Goal: Task Accomplishment & Management: Manage account settings

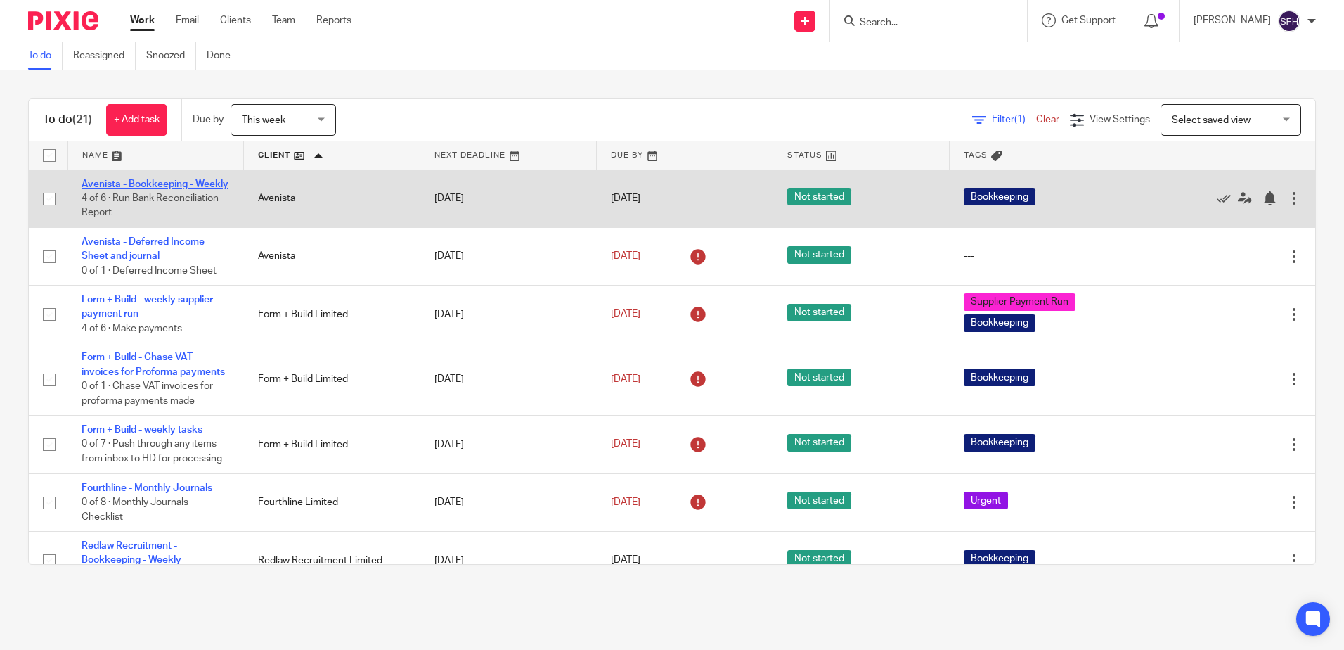
click at [141, 187] on link "Avenista - Bookkeeping - Weekly" at bounding box center [155, 184] width 147 height 10
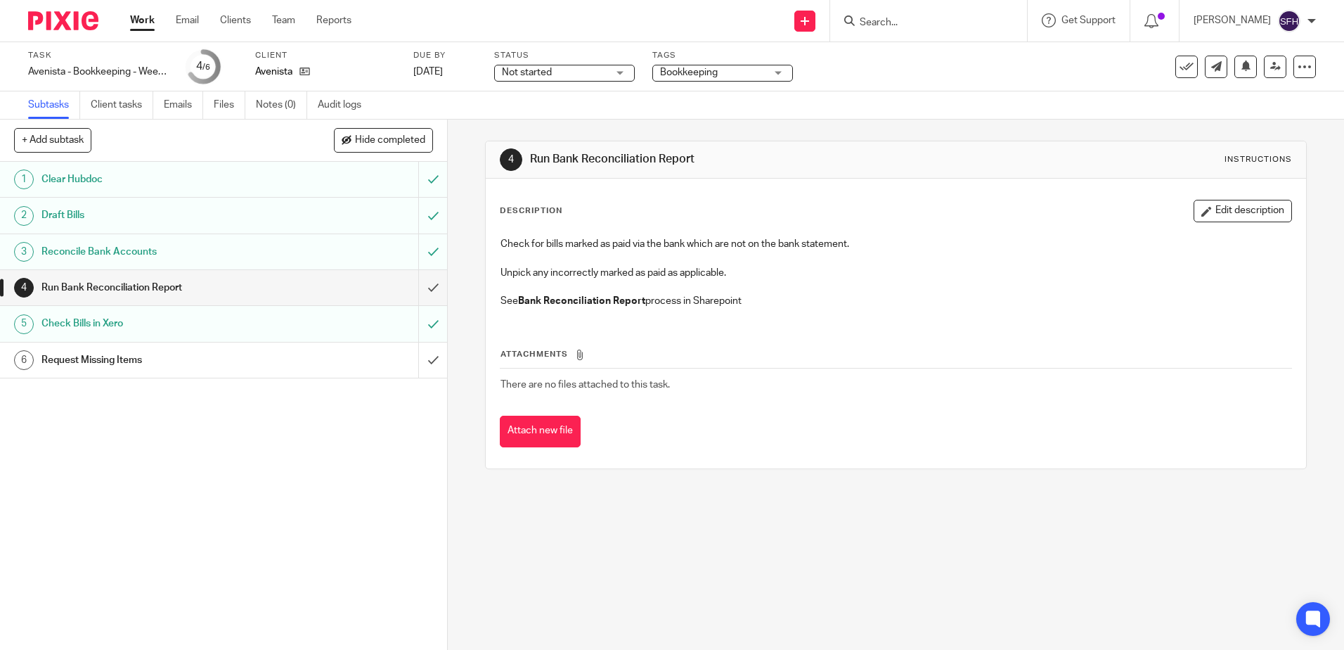
click at [131, 22] on link "Work" at bounding box center [142, 20] width 25 height 14
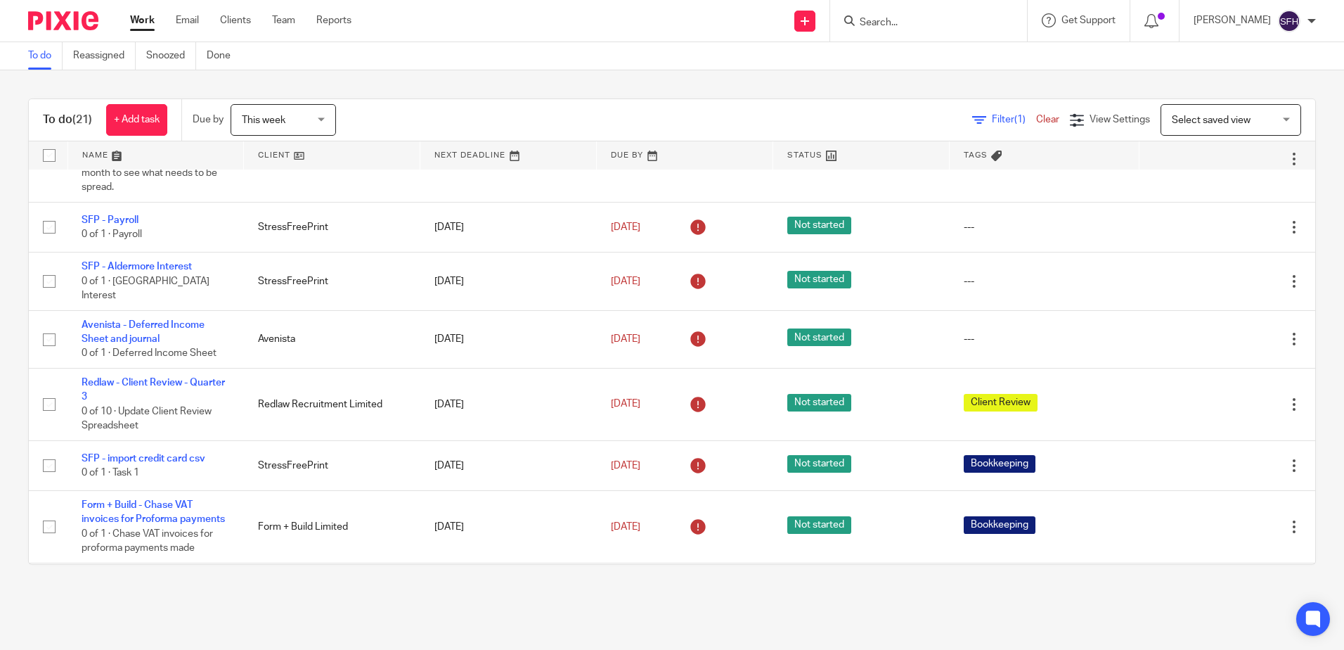
scroll to position [211, 0]
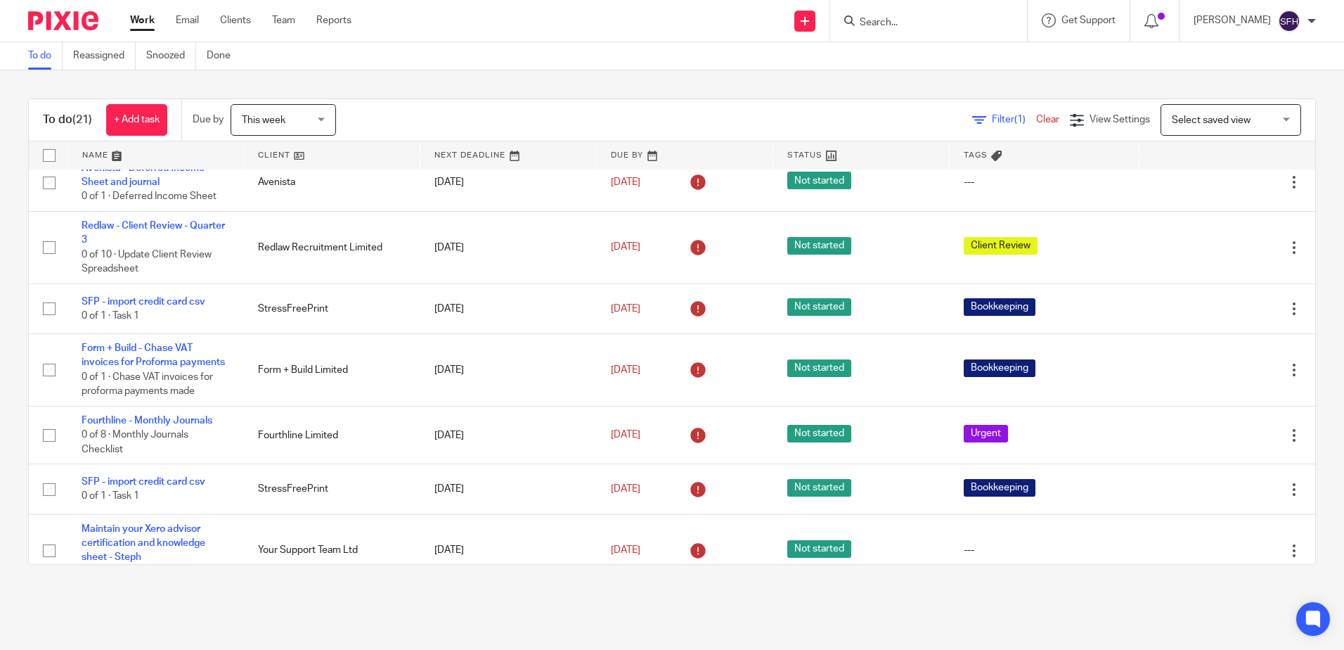
click at [369, 156] on link at bounding box center [332, 155] width 176 height 28
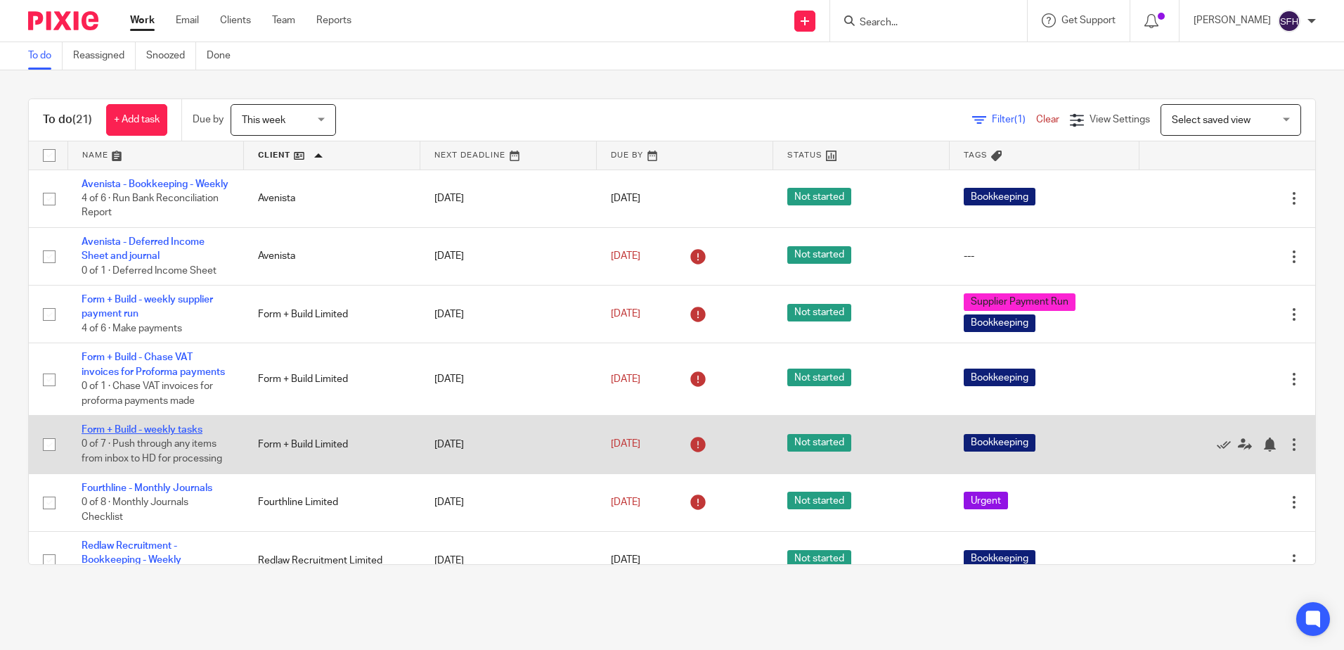
click at [176, 435] on link "Form + Build - weekly tasks" at bounding box center [142, 430] width 121 height 10
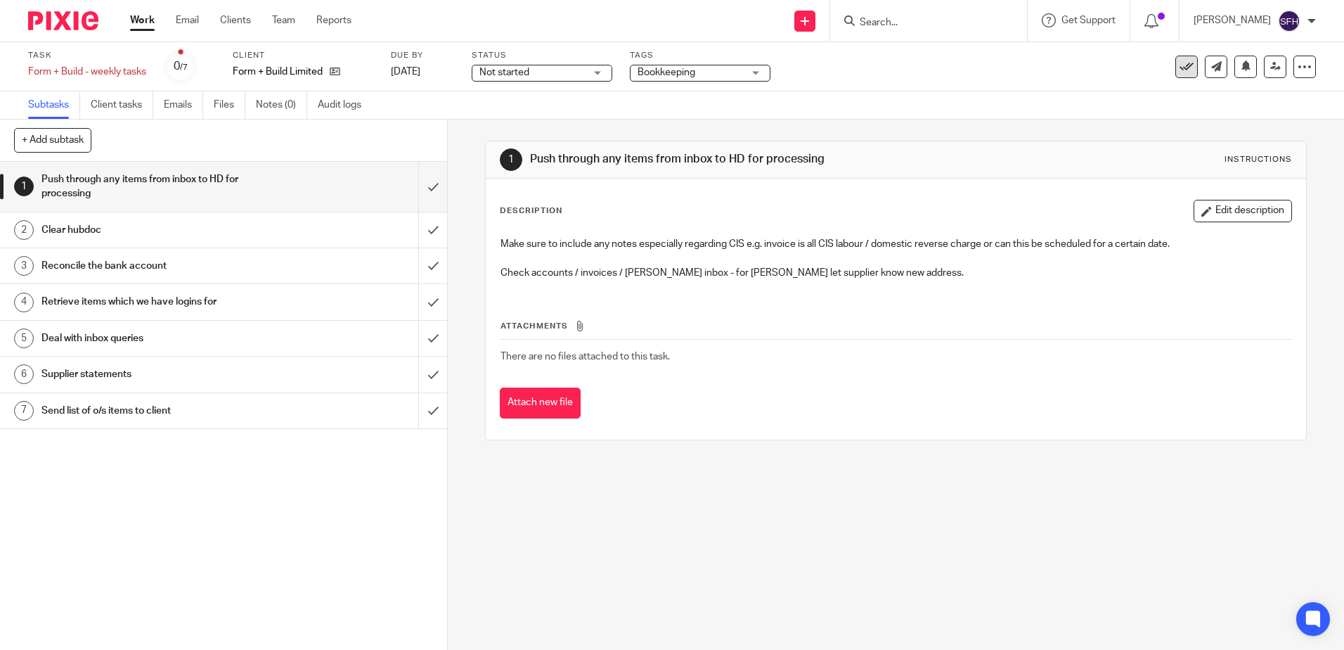
click at [1181, 67] on icon at bounding box center [1187, 67] width 14 height 14
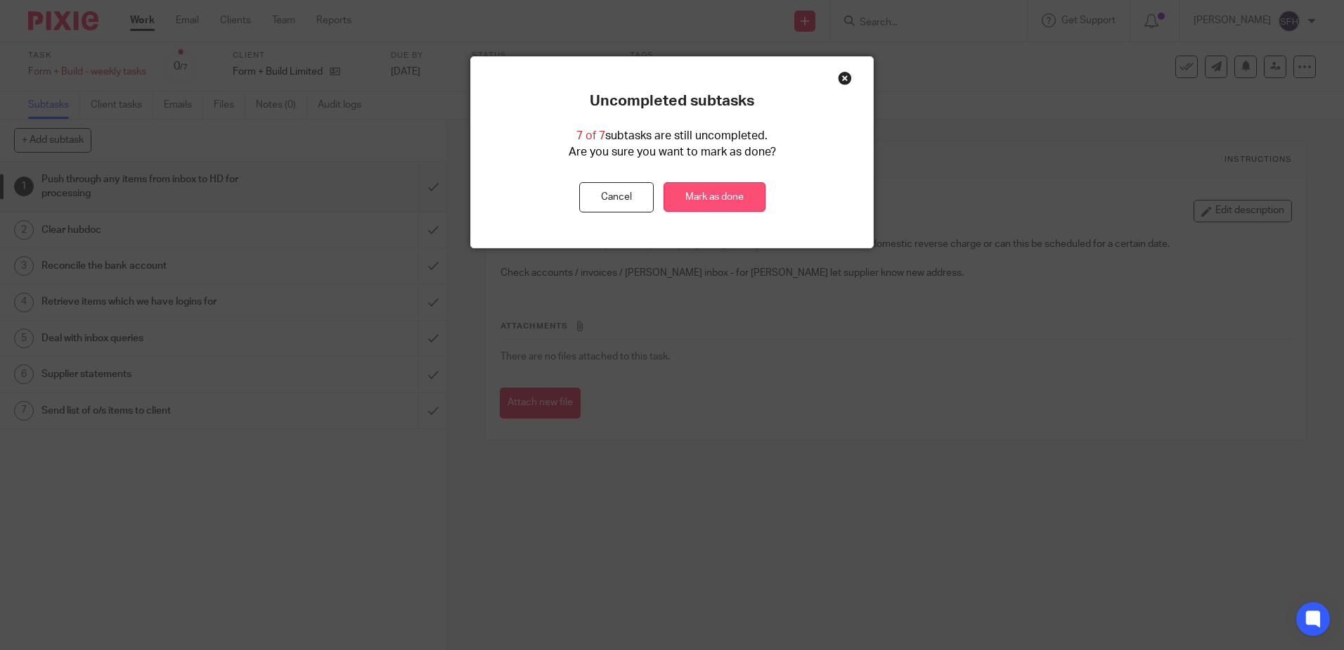
click at [702, 198] on link "Mark as done" at bounding box center [715, 197] width 102 height 30
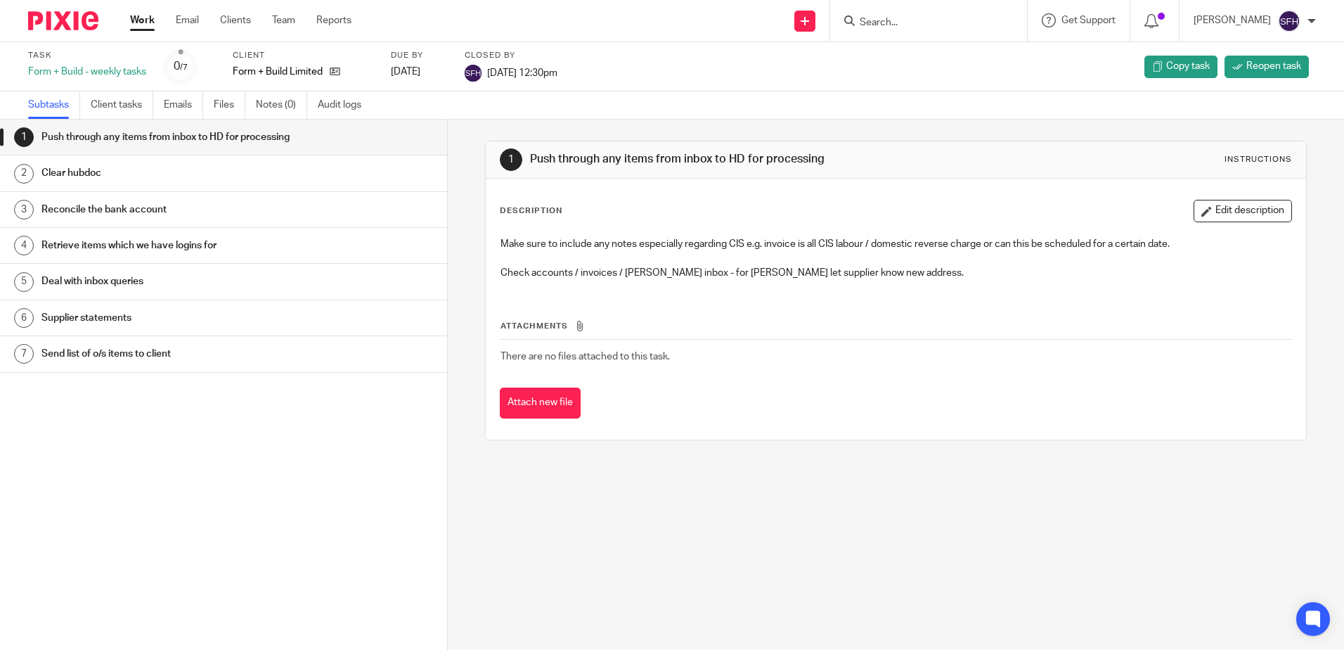
click at [425, 148] on link "1 Push through any items from inbox to HD for processing" at bounding box center [223, 137] width 447 height 35
click at [428, 148] on link "1 Push through any items from inbox to HD for processing" at bounding box center [223, 137] width 447 height 35
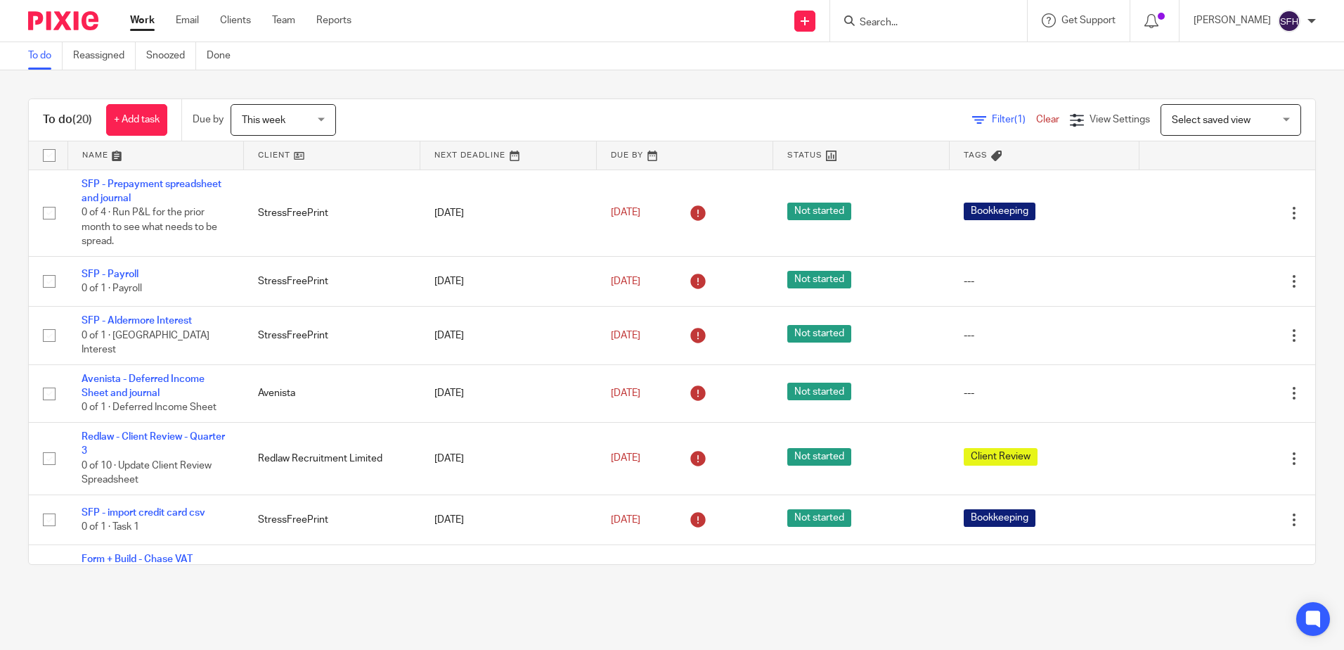
click at [340, 156] on link at bounding box center [332, 155] width 176 height 28
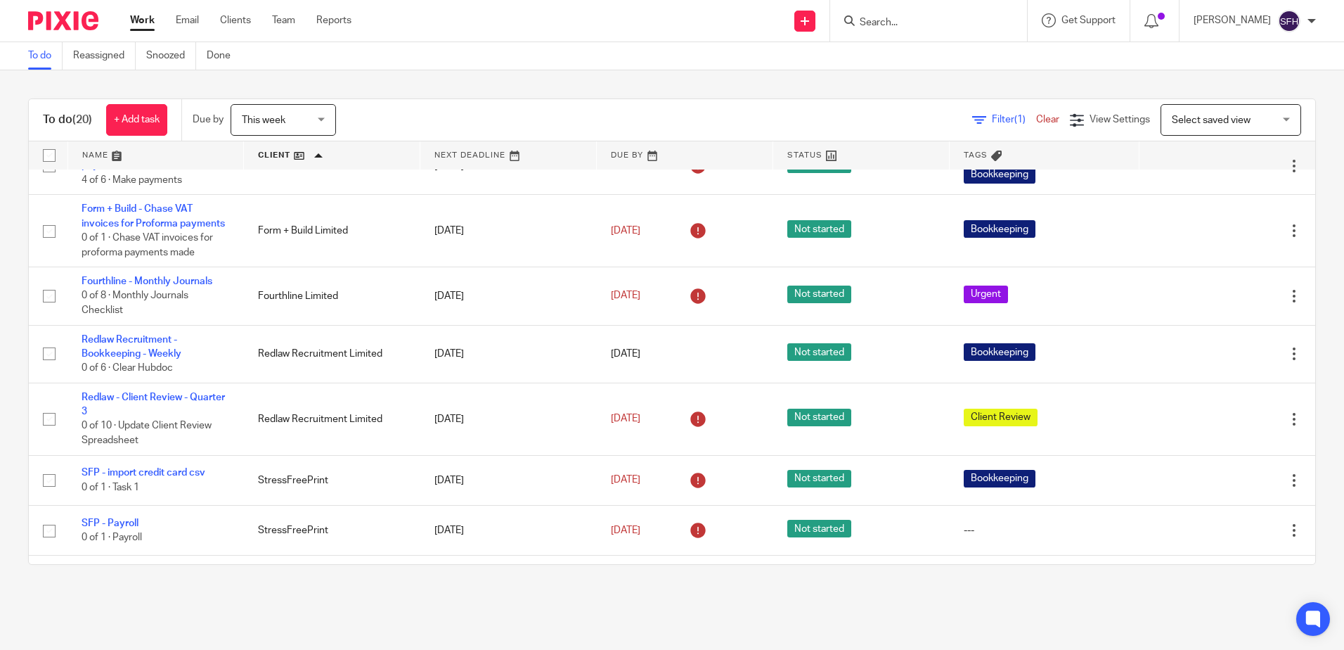
scroll to position [70, 0]
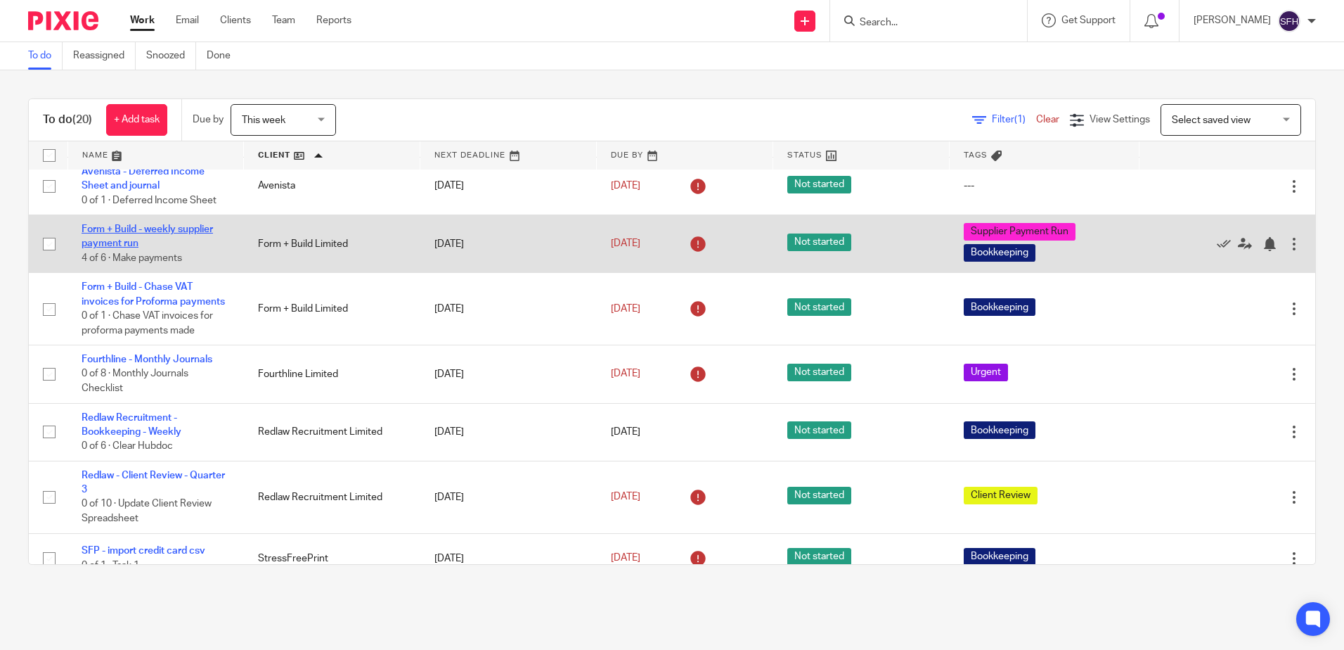
click at [186, 240] on link "Form + Build - weekly supplier payment run" at bounding box center [147, 236] width 131 height 24
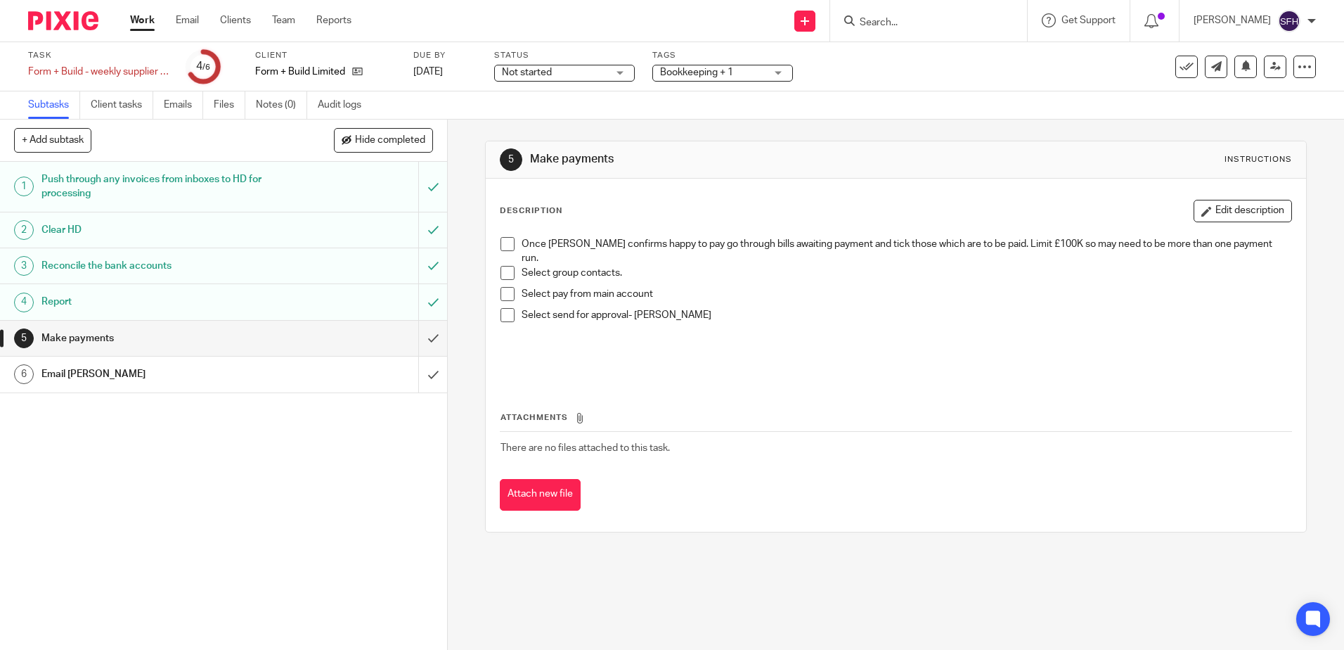
click at [137, 17] on link "Work" at bounding box center [142, 20] width 25 height 14
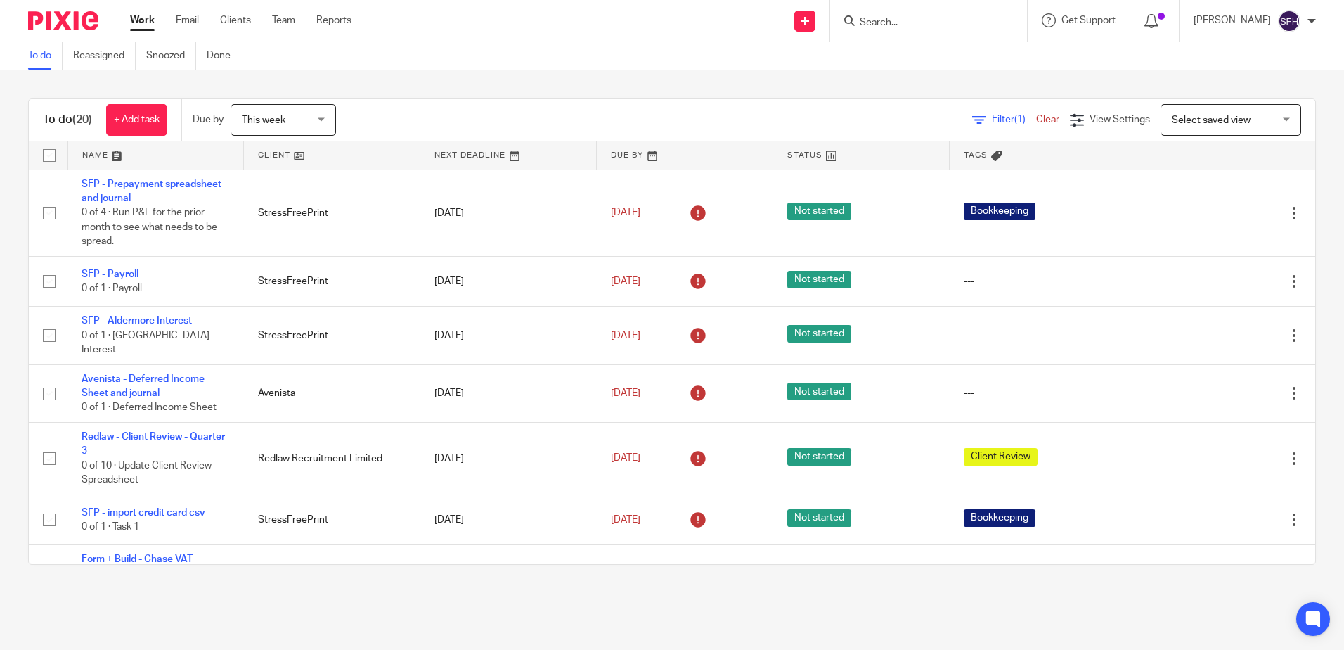
click at [352, 150] on link at bounding box center [332, 155] width 176 height 28
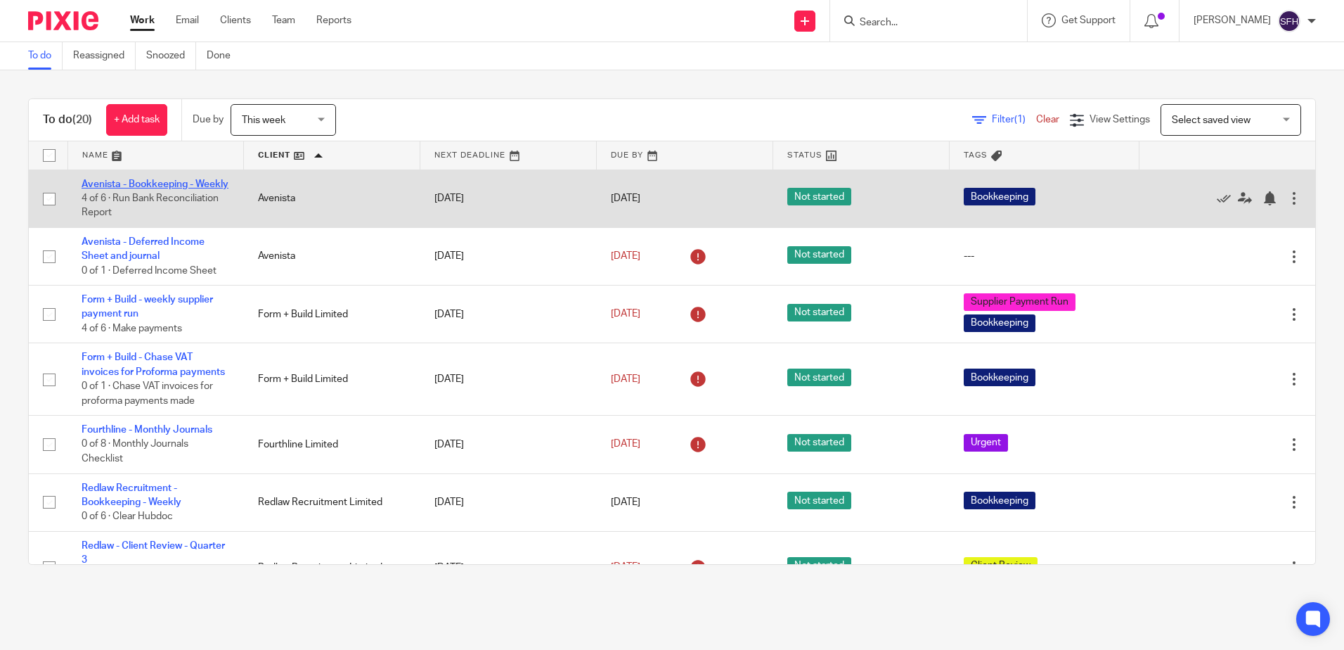
click at [165, 188] on link "Avenista - Bookkeeping - Weekly" at bounding box center [155, 184] width 147 height 10
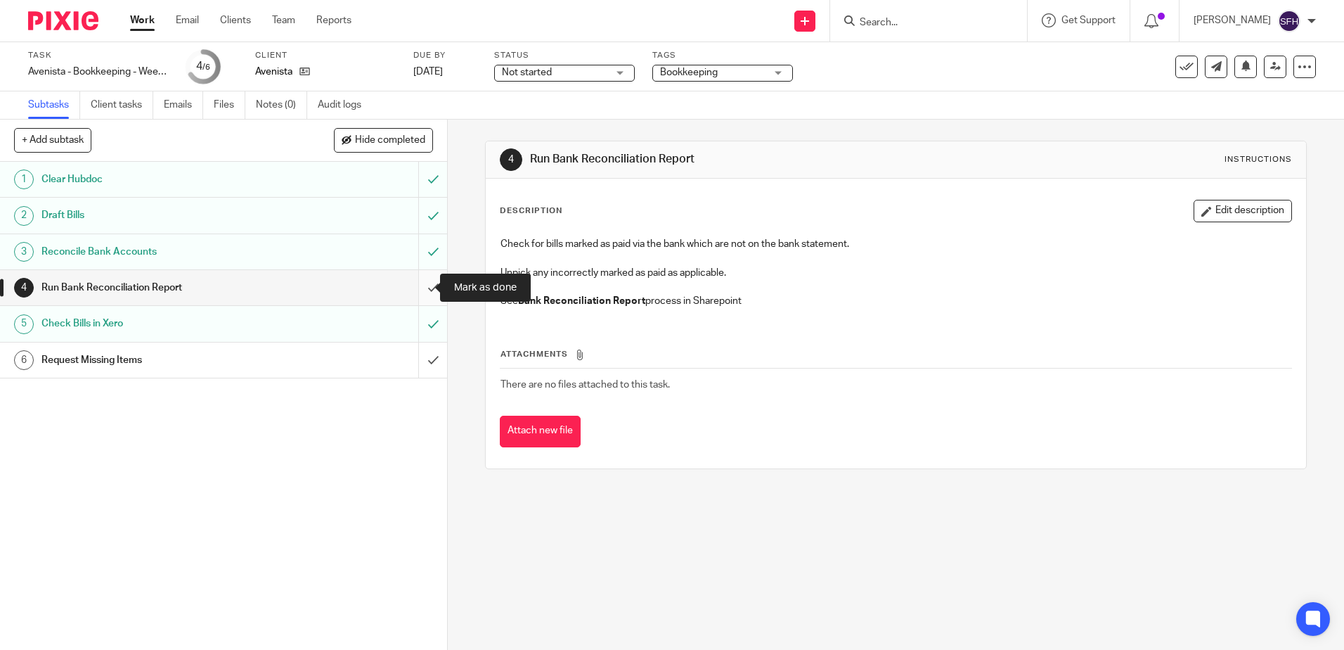
click at [427, 285] on input "submit" at bounding box center [223, 287] width 447 height 35
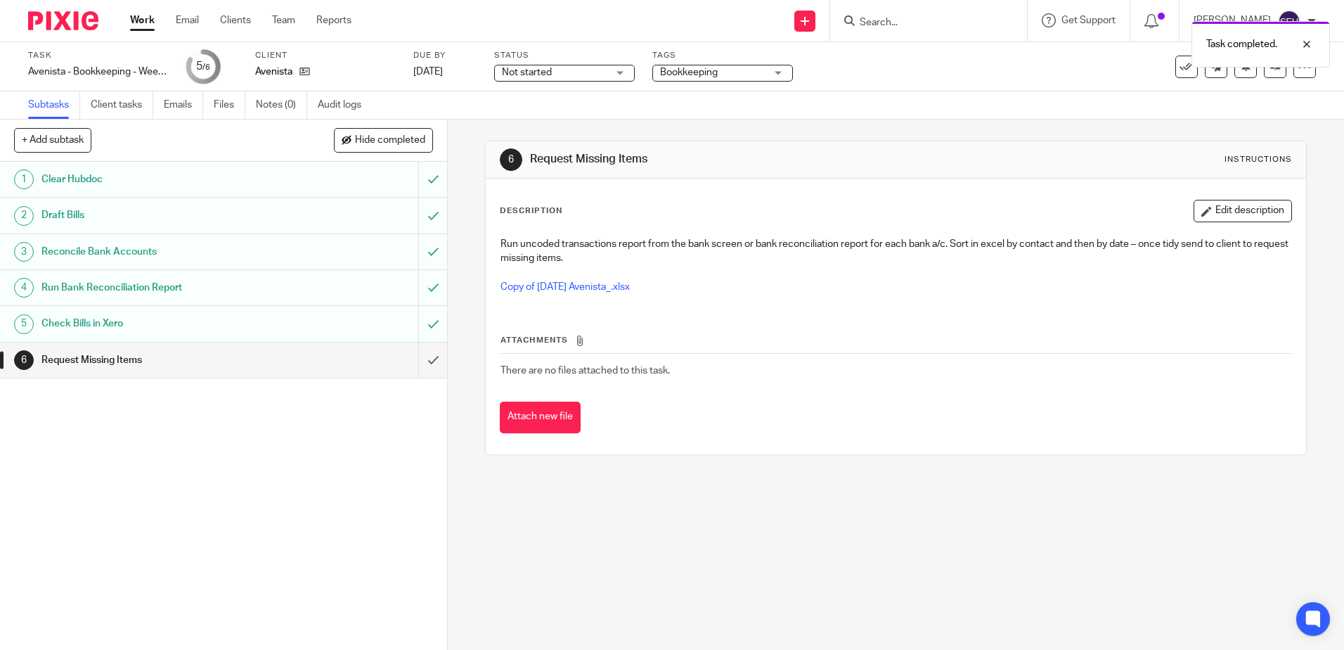
click at [574, 296] on div "Run uncoded transactions report from the bank screen or bank reconciliation rep…" at bounding box center [896, 267] width 804 height 75
click at [576, 289] on link "Copy of [DATE] Avenista_.xlsx" at bounding box center [565, 287] width 129 height 10
click at [425, 347] on input "submit" at bounding box center [223, 359] width 447 height 35
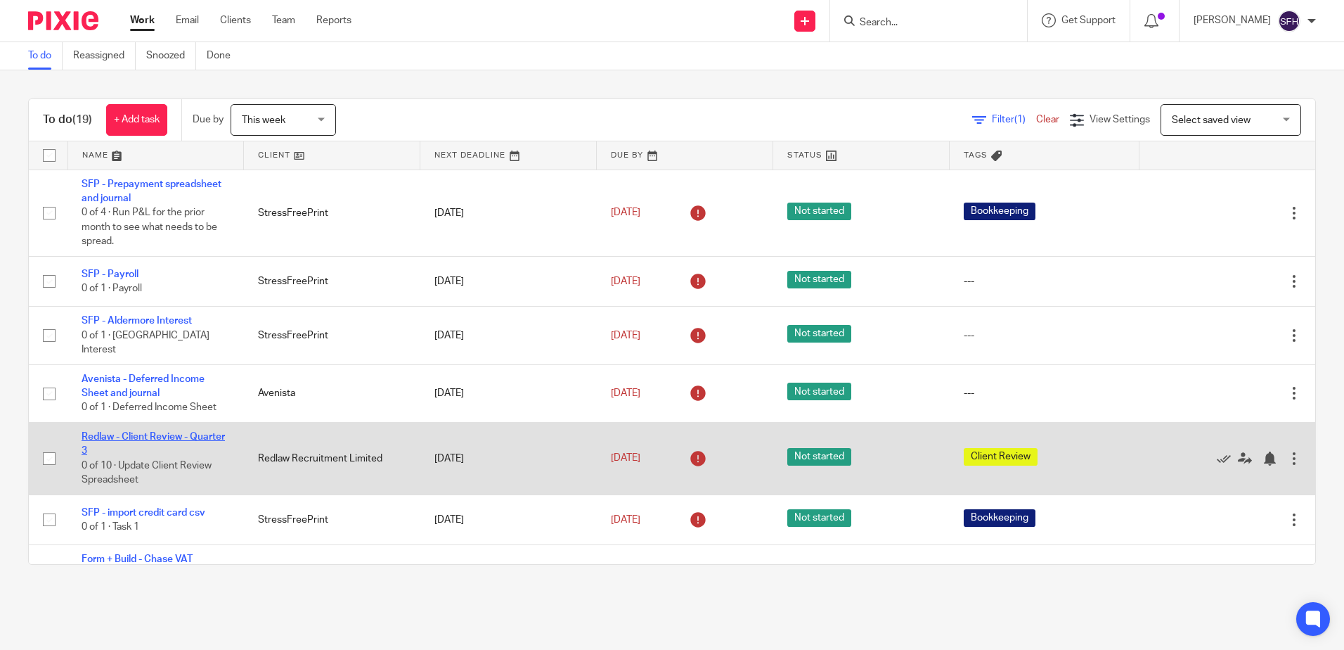
click at [156, 432] on link "Redlaw - Client Review - Quarter 3" at bounding box center [153, 444] width 143 height 24
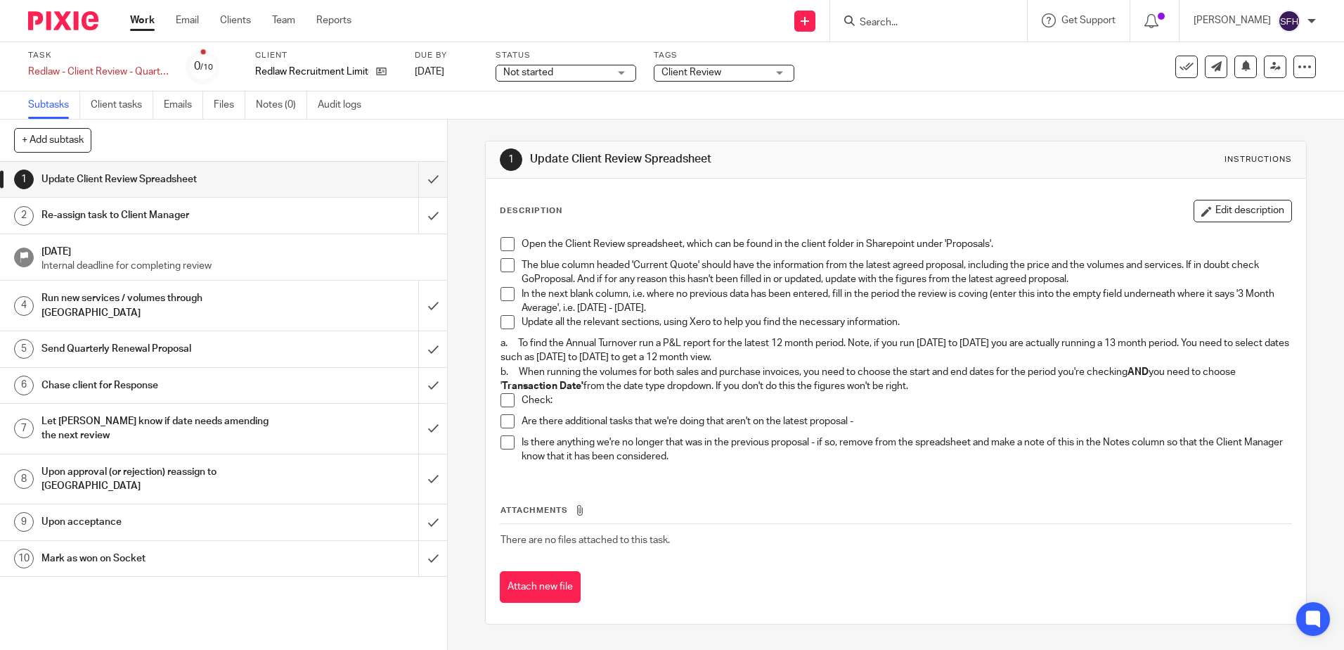
click at [506, 245] on span at bounding box center [508, 244] width 14 height 14
click at [508, 265] on span at bounding box center [508, 265] width 14 height 14
click at [503, 288] on span at bounding box center [508, 294] width 14 height 14
click at [508, 323] on span at bounding box center [508, 322] width 14 height 14
click at [494, 401] on div "Open the Client Review spreadsheet, which can be found in the client folder in …" at bounding box center [896, 352] width 804 height 245
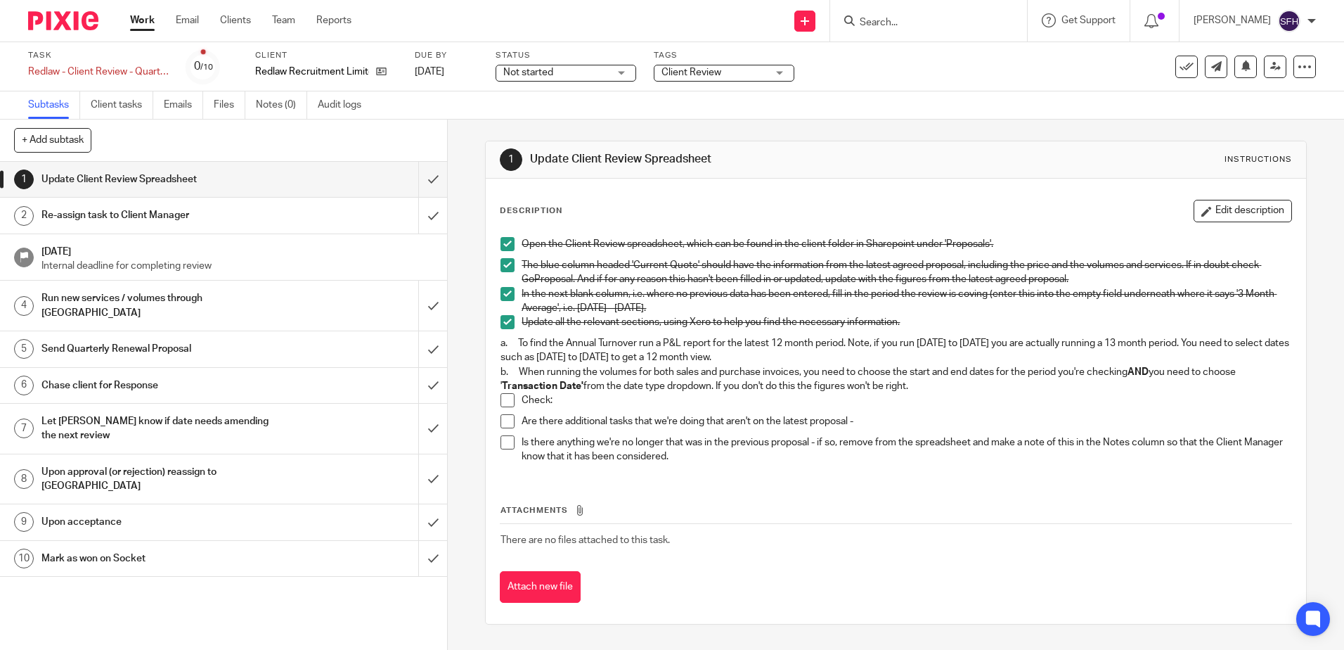
click at [501, 403] on span at bounding box center [508, 400] width 14 height 14
click at [501, 411] on li "Check:" at bounding box center [896, 403] width 790 height 21
click at [503, 430] on li "Are there additional tasks that we're doing that aren't on the latest proposal -" at bounding box center [896, 424] width 790 height 21
click at [510, 421] on span at bounding box center [508, 421] width 14 height 14
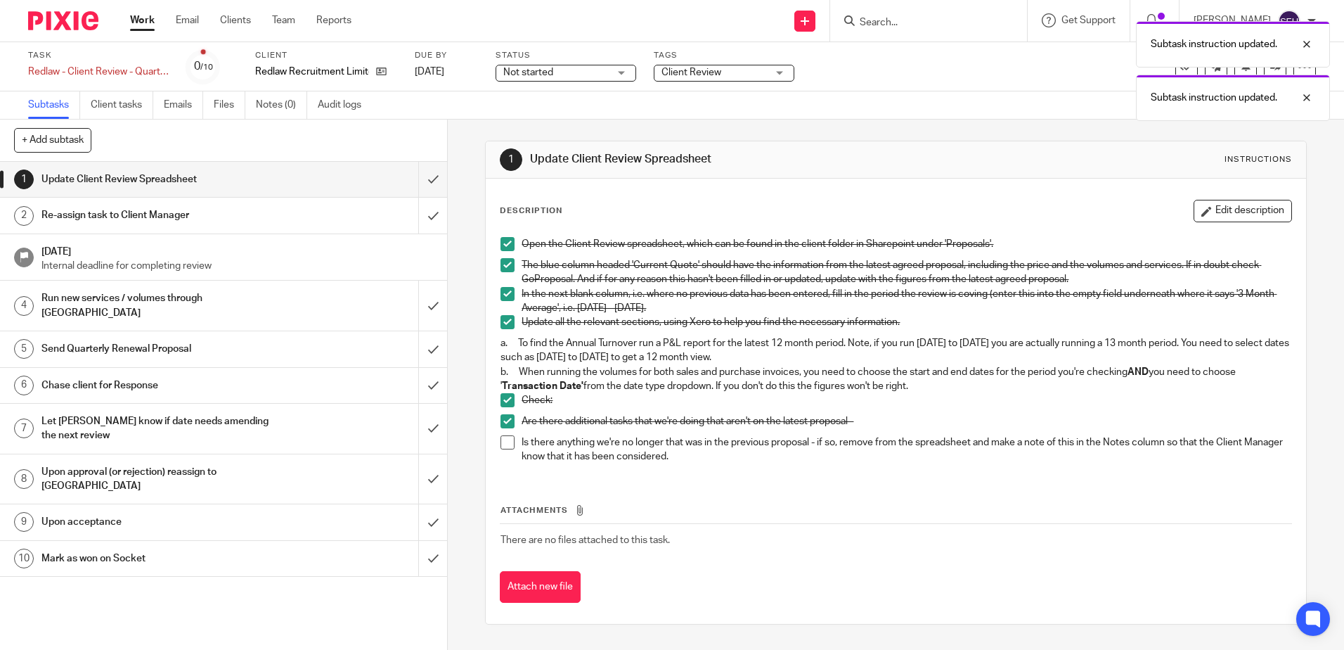
click at [505, 439] on span at bounding box center [508, 442] width 14 height 14
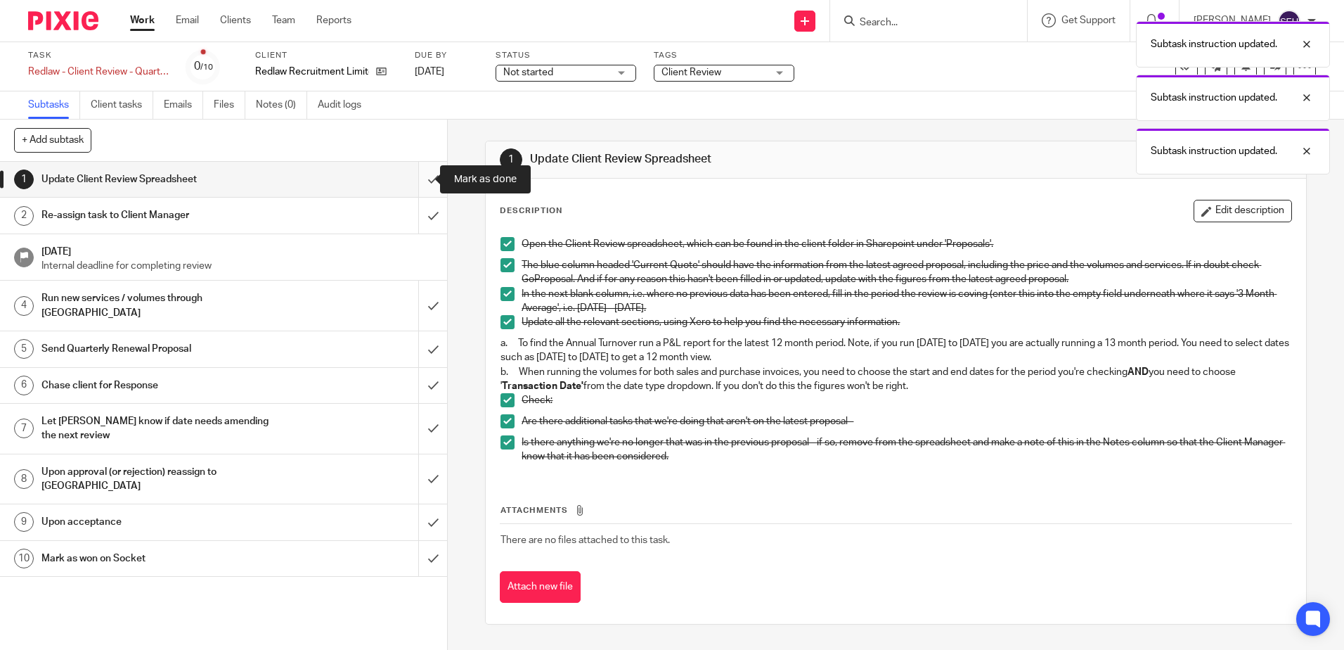
click at [418, 175] on input "submit" at bounding box center [223, 179] width 447 height 35
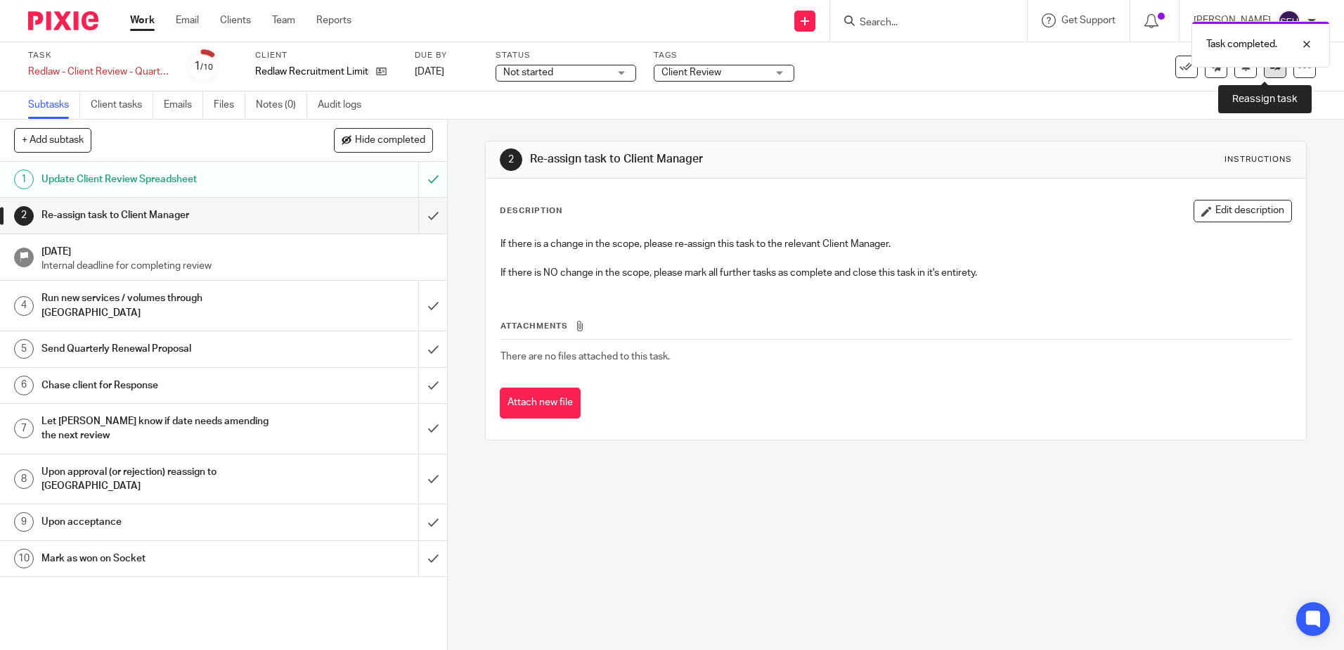
click at [1264, 74] on link at bounding box center [1275, 67] width 22 height 22
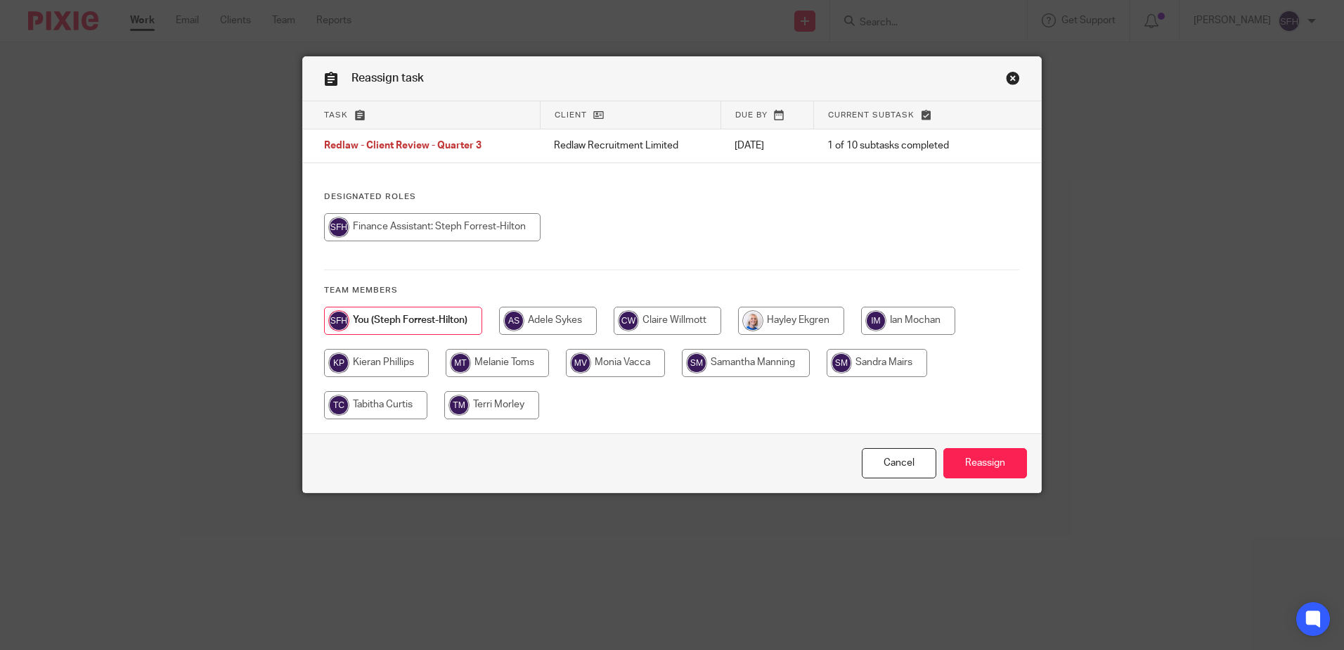
click at [851, 354] on input "radio" at bounding box center [877, 363] width 101 height 28
radio input "true"
click at [982, 473] on input "Reassign" at bounding box center [986, 463] width 84 height 30
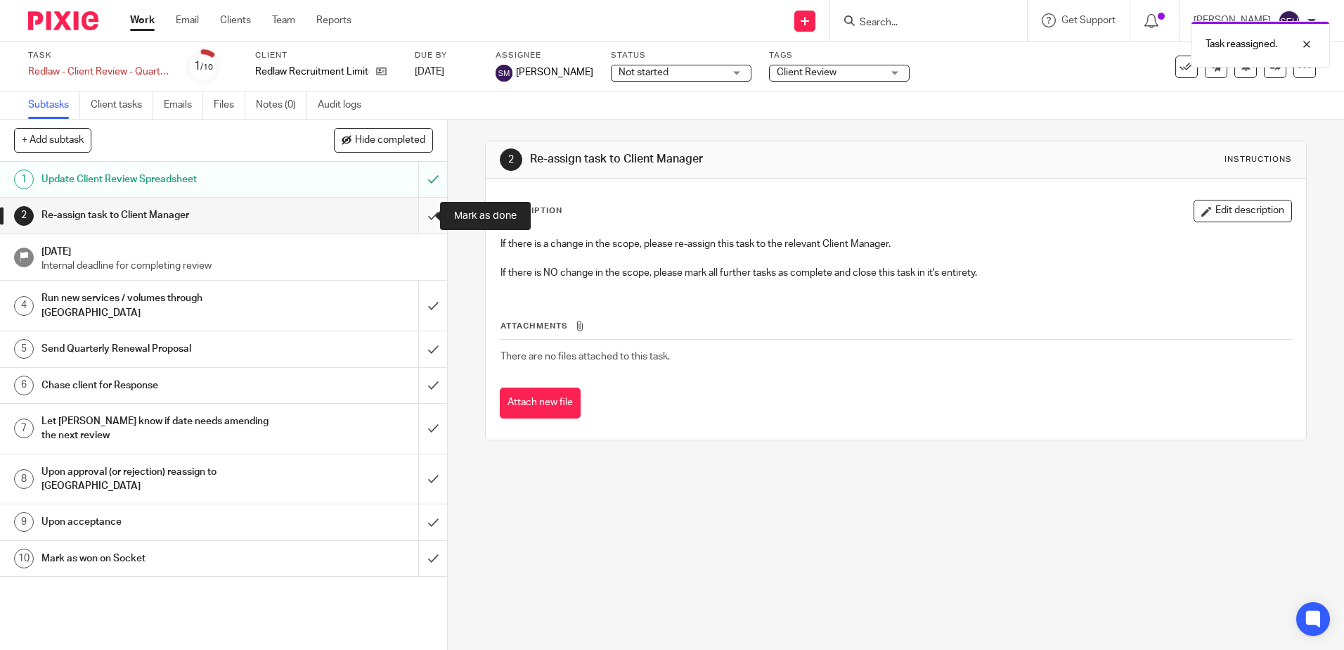
click at [424, 226] on input "submit" at bounding box center [223, 215] width 447 height 35
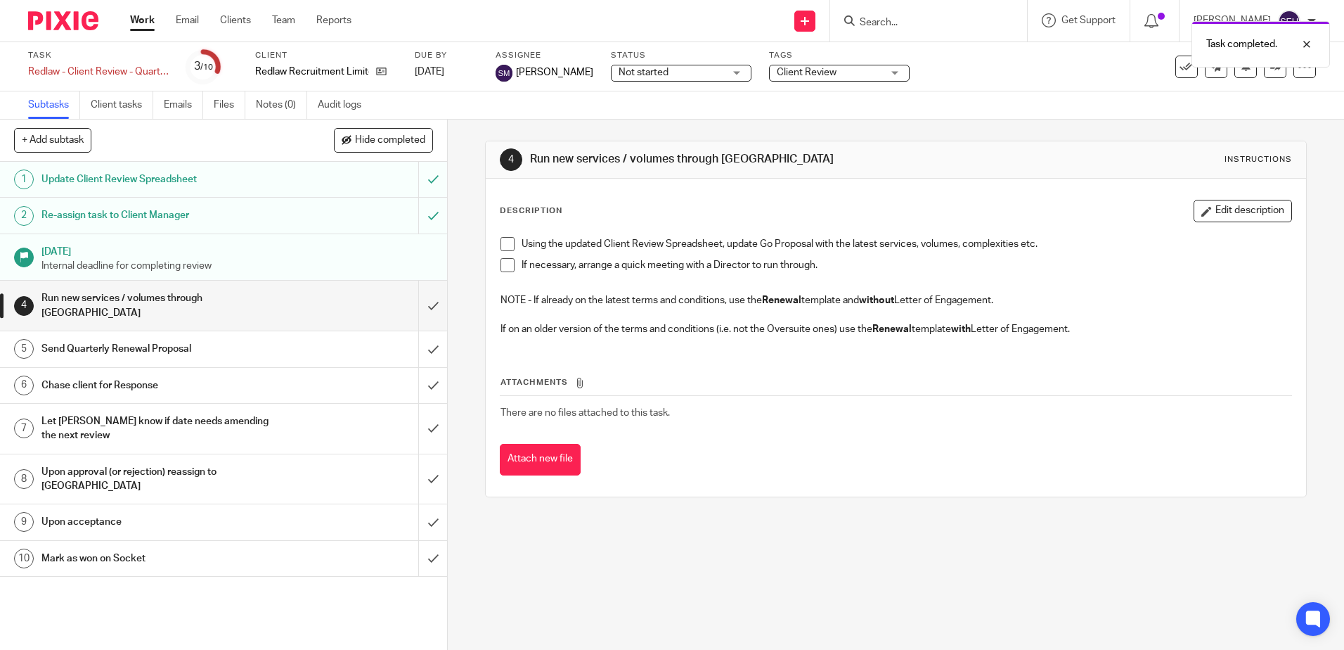
click at [141, 27] on link "Work" at bounding box center [142, 20] width 25 height 14
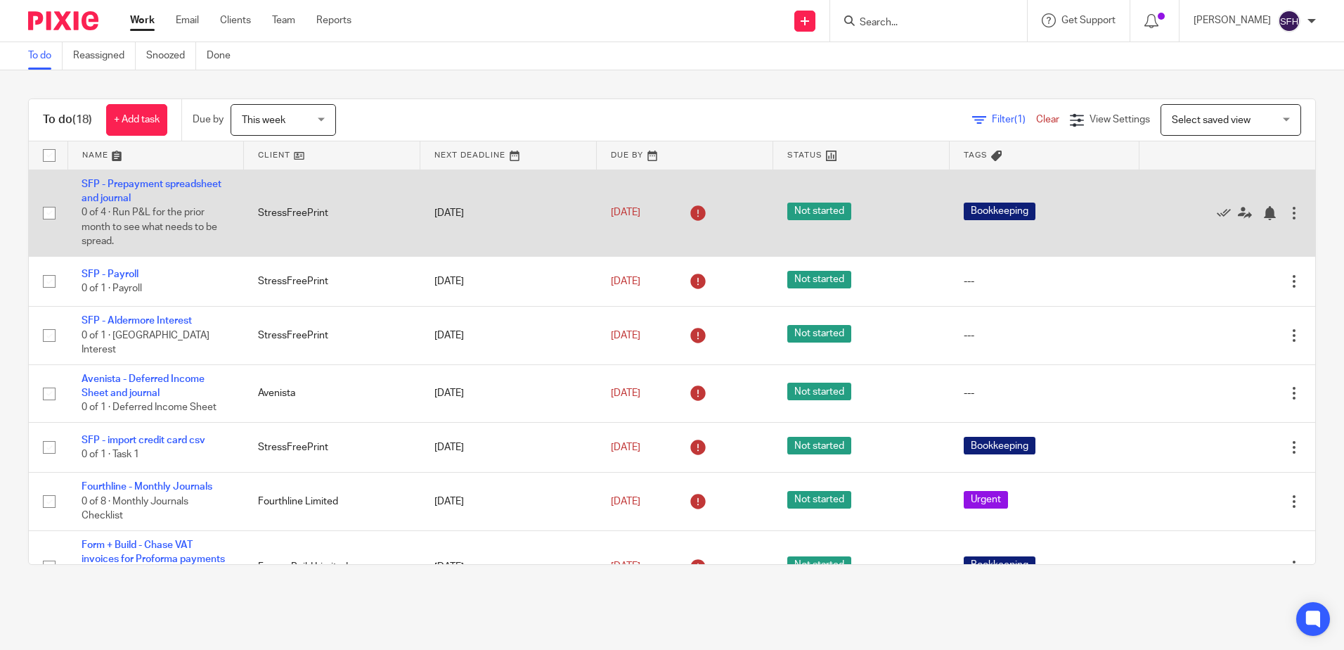
click at [380, 176] on td "StressFreePrint" at bounding box center [332, 212] width 176 height 86
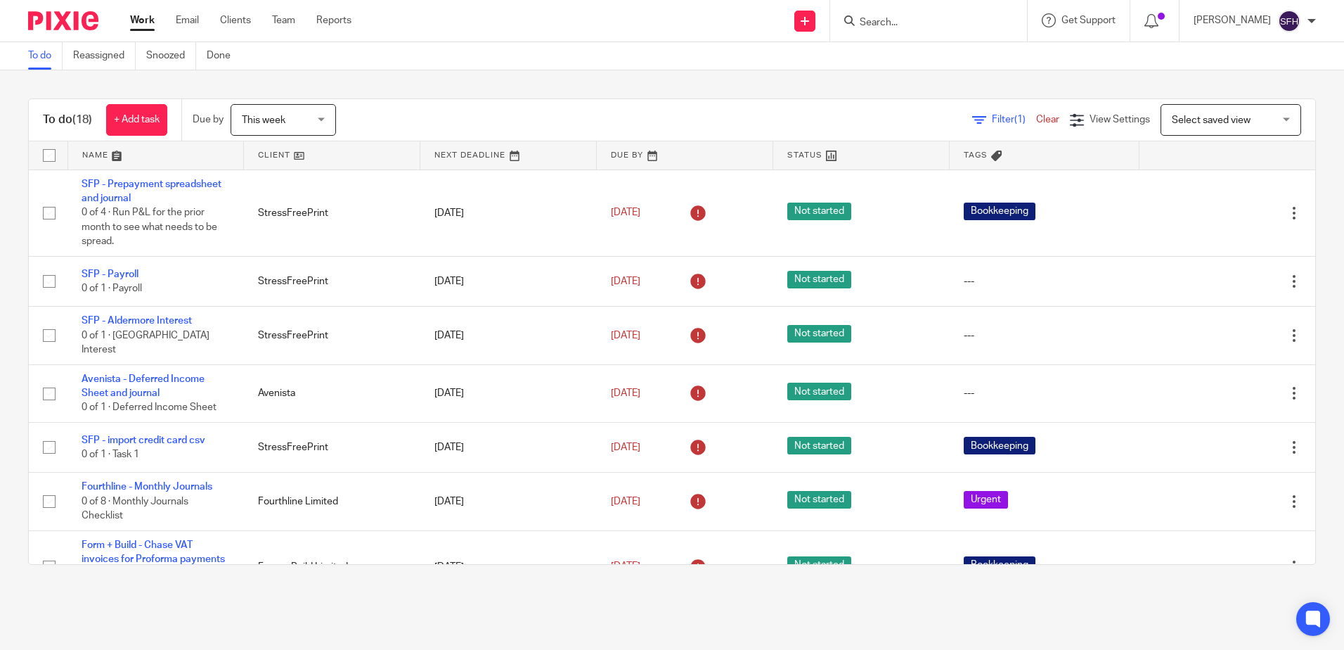
click at [378, 160] on link at bounding box center [332, 155] width 176 height 28
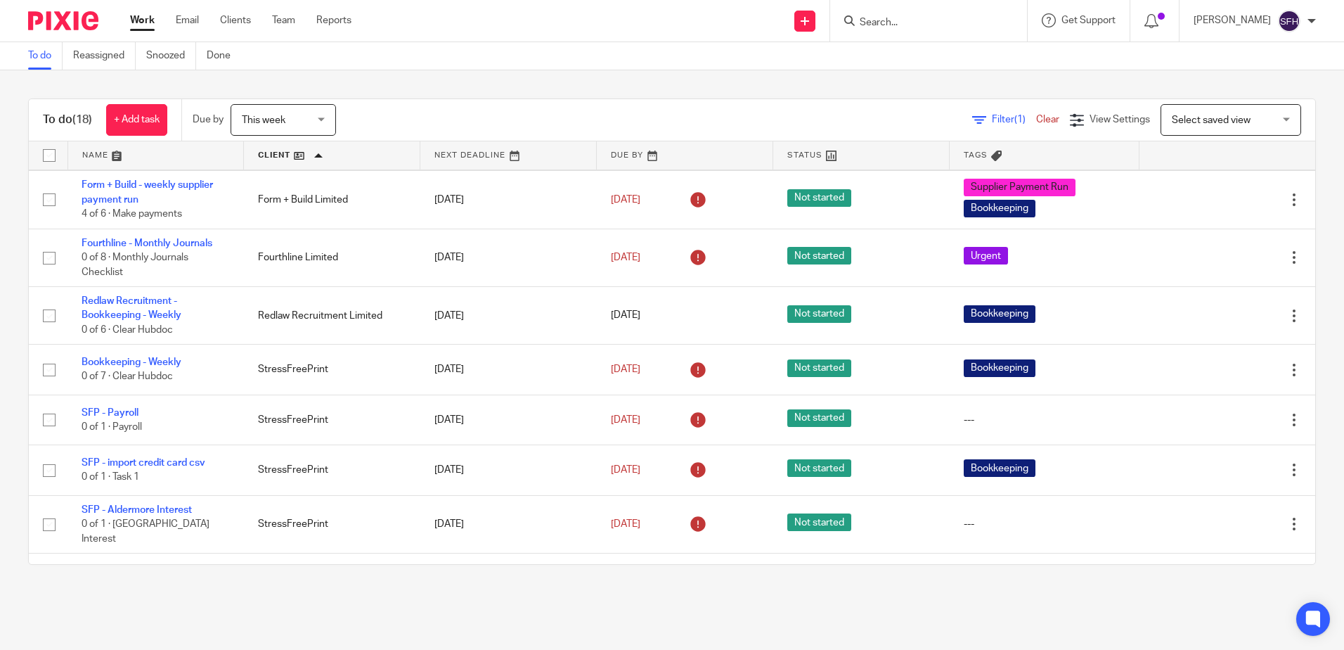
scroll to position [141, 0]
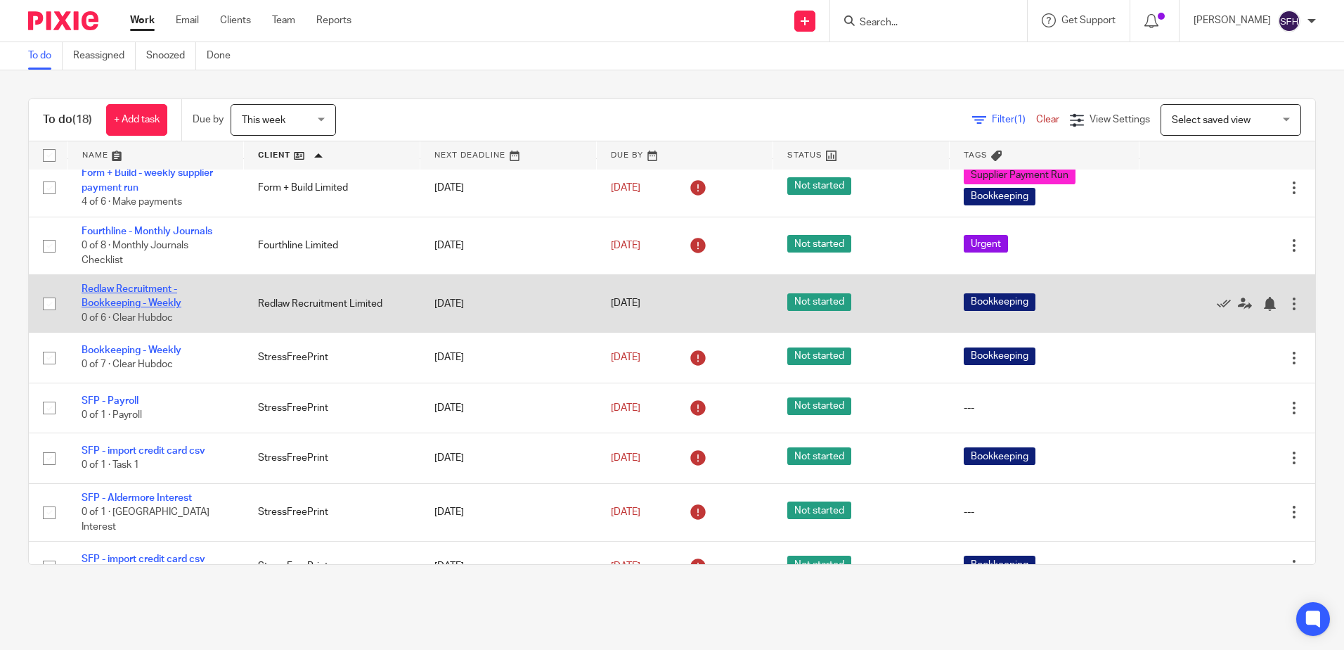
click at [143, 308] on link "Redlaw Recruitment - Bookkeeping - Weekly" at bounding box center [132, 296] width 100 height 24
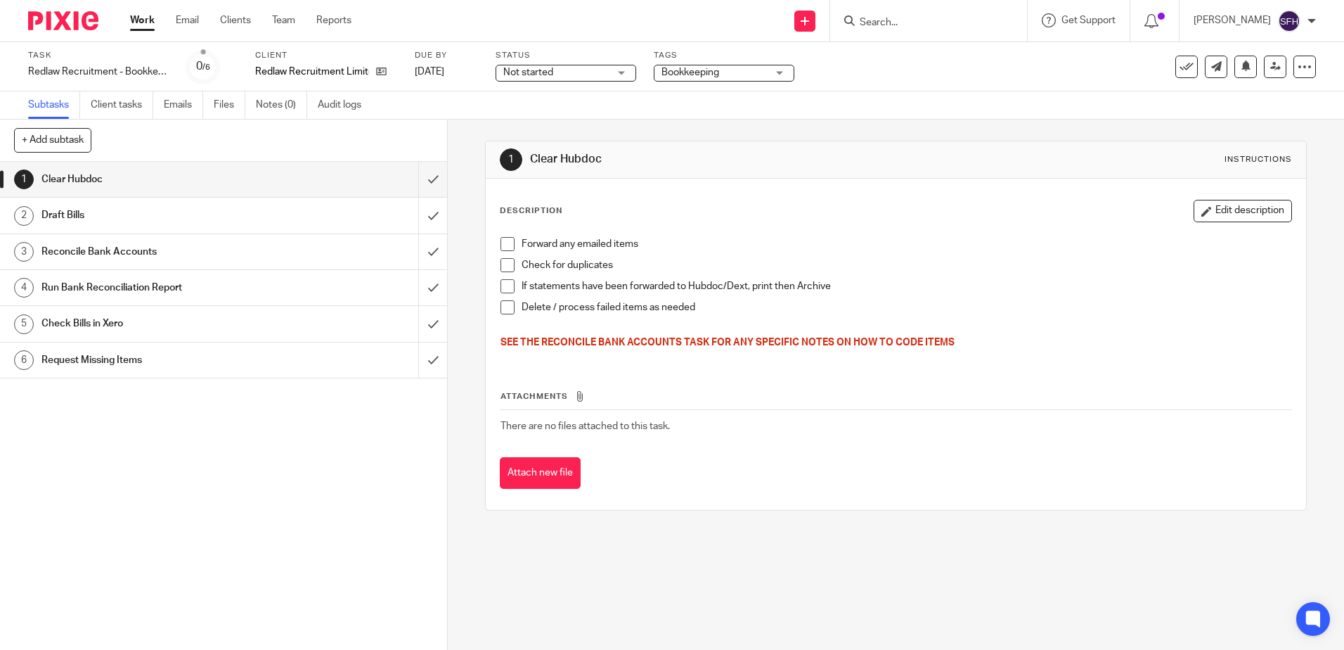
click at [148, 27] on link "Work" at bounding box center [142, 20] width 25 height 14
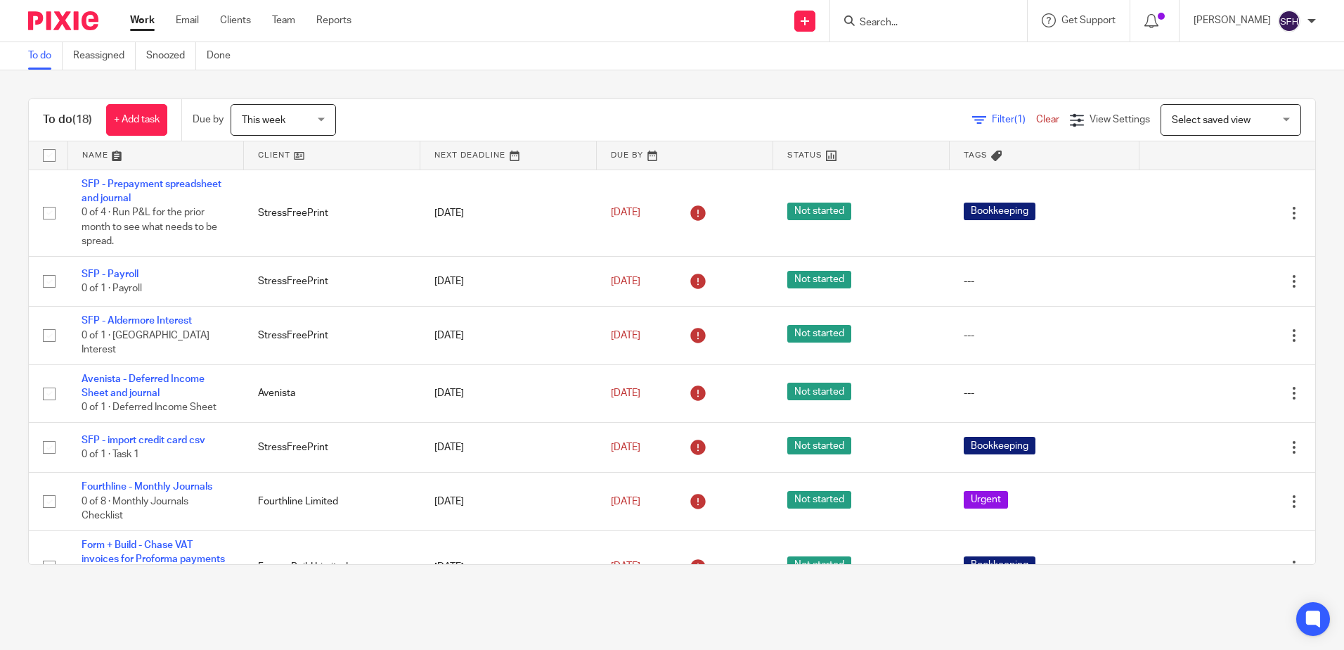
click at [348, 158] on link at bounding box center [332, 155] width 176 height 28
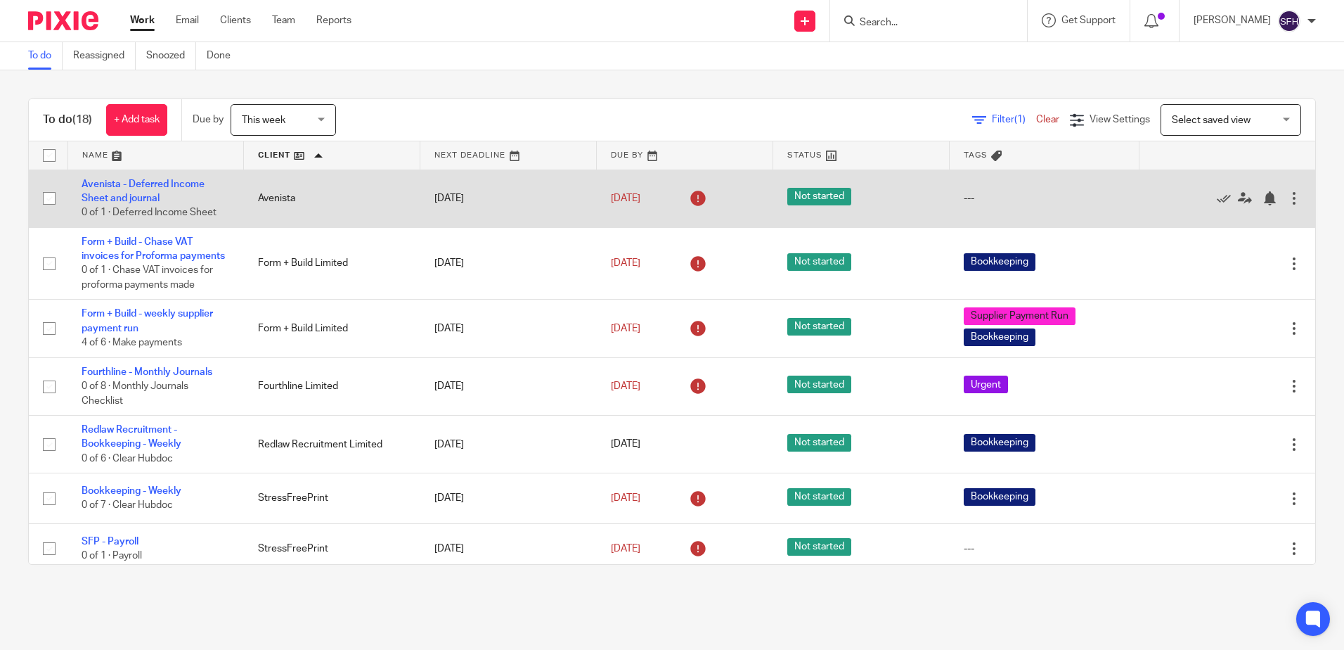
click at [263, 198] on td "Avenista" at bounding box center [332, 198] width 176 height 58
click at [173, 184] on link "Avenista - Deferred Income Sheet and journal" at bounding box center [143, 191] width 123 height 24
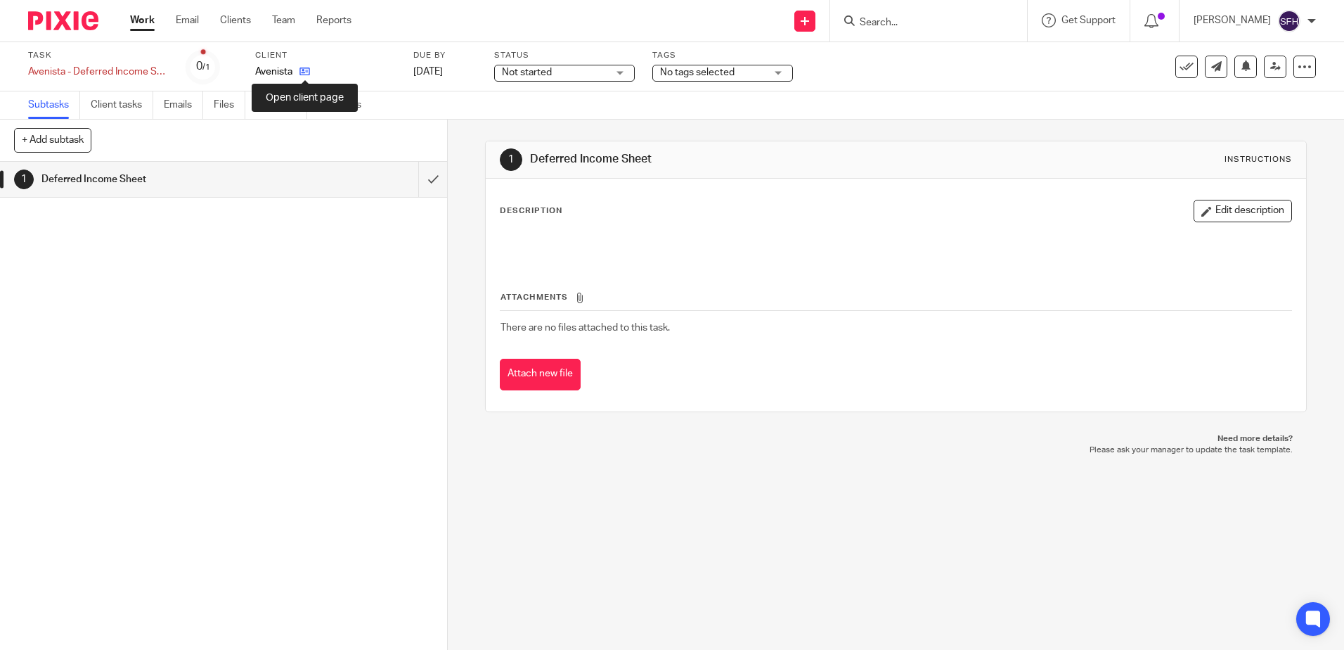
click at [304, 69] on icon at bounding box center [305, 71] width 11 height 11
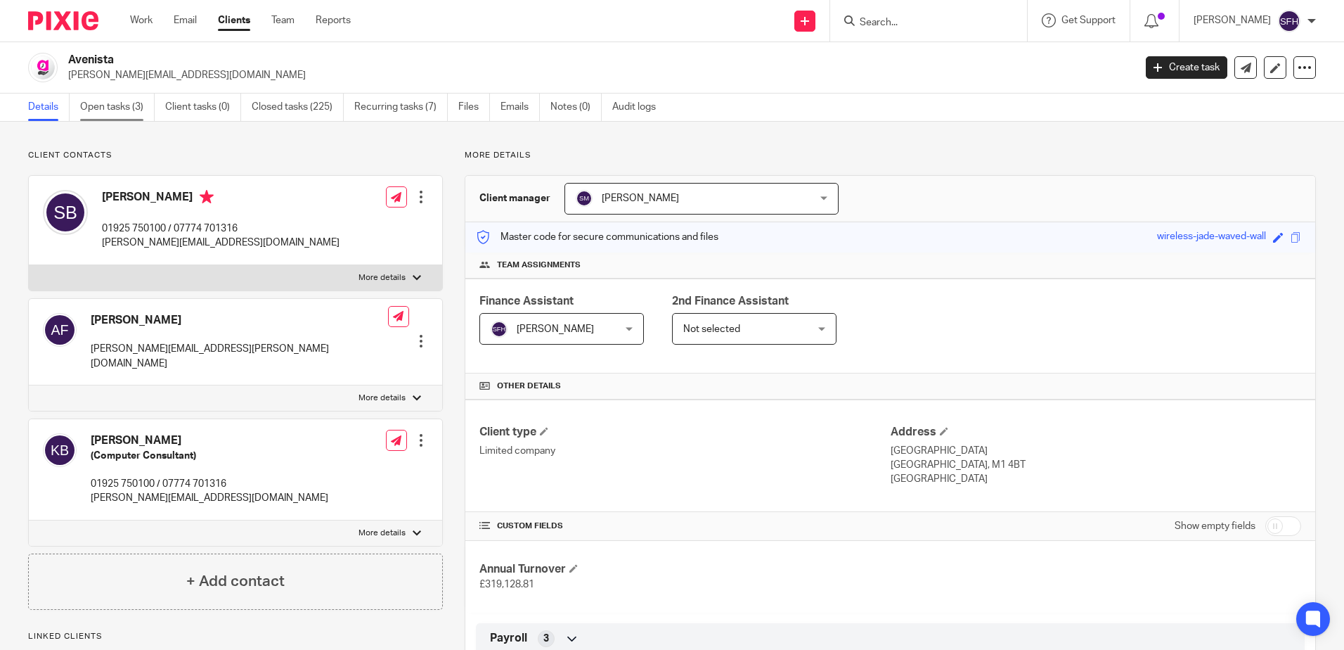
click at [129, 102] on link "Open tasks (3)" at bounding box center [117, 107] width 75 height 27
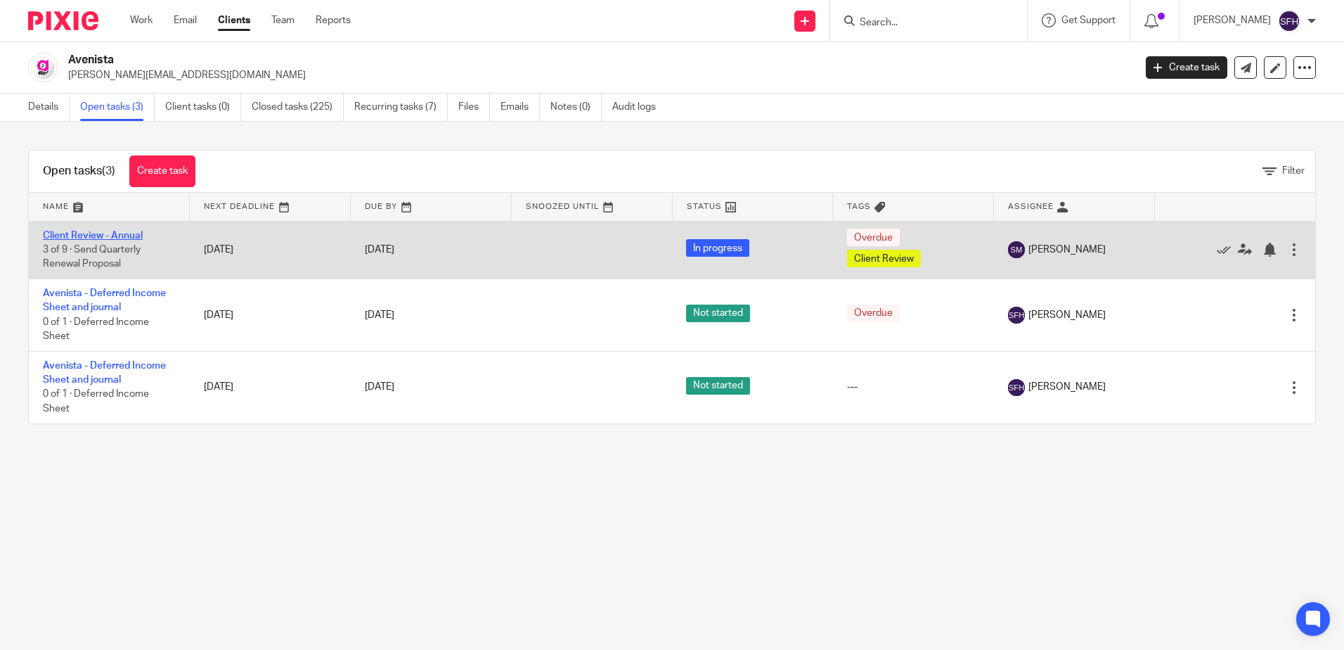
click at [112, 236] on link "Client Review - Annual" at bounding box center [93, 236] width 100 height 10
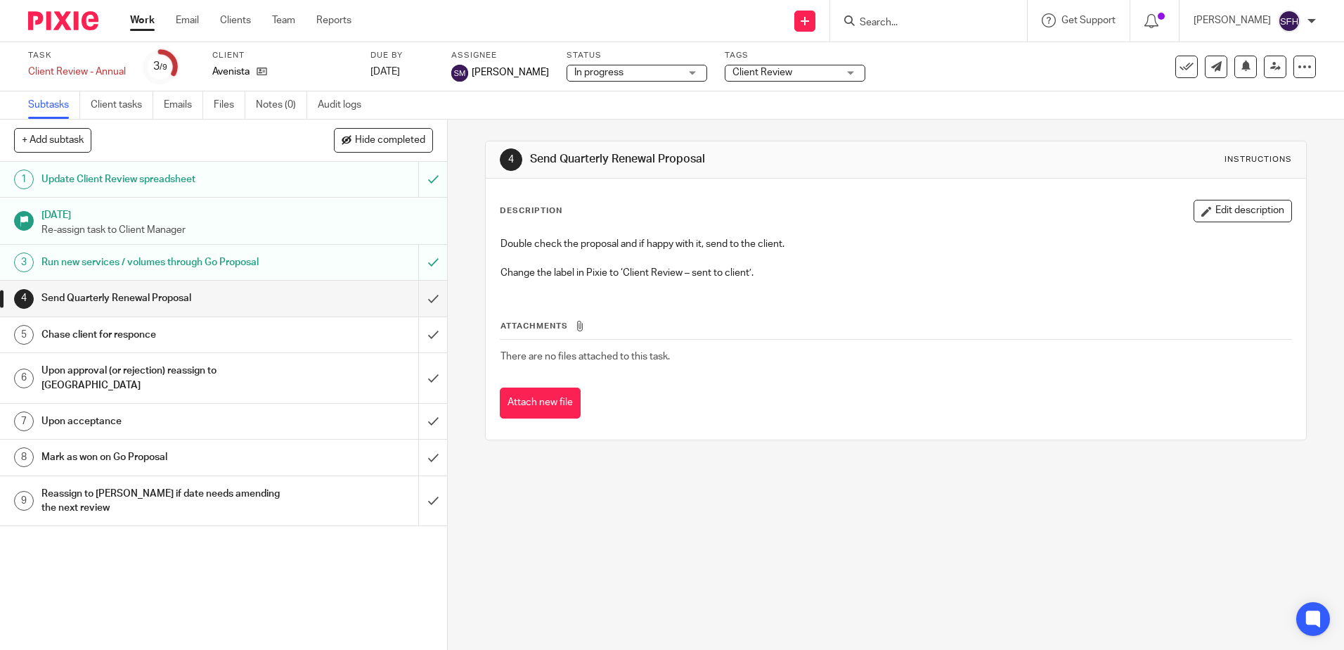
click at [136, 24] on link "Work" at bounding box center [142, 20] width 25 height 14
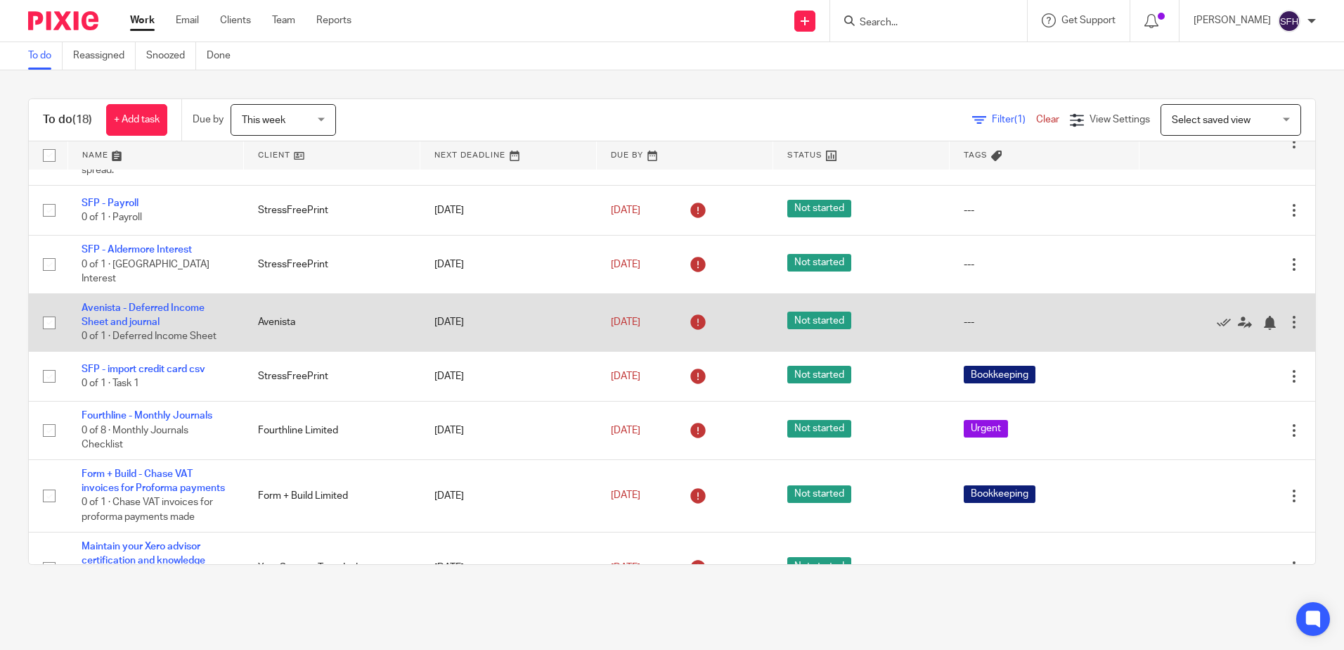
scroll to position [211, 0]
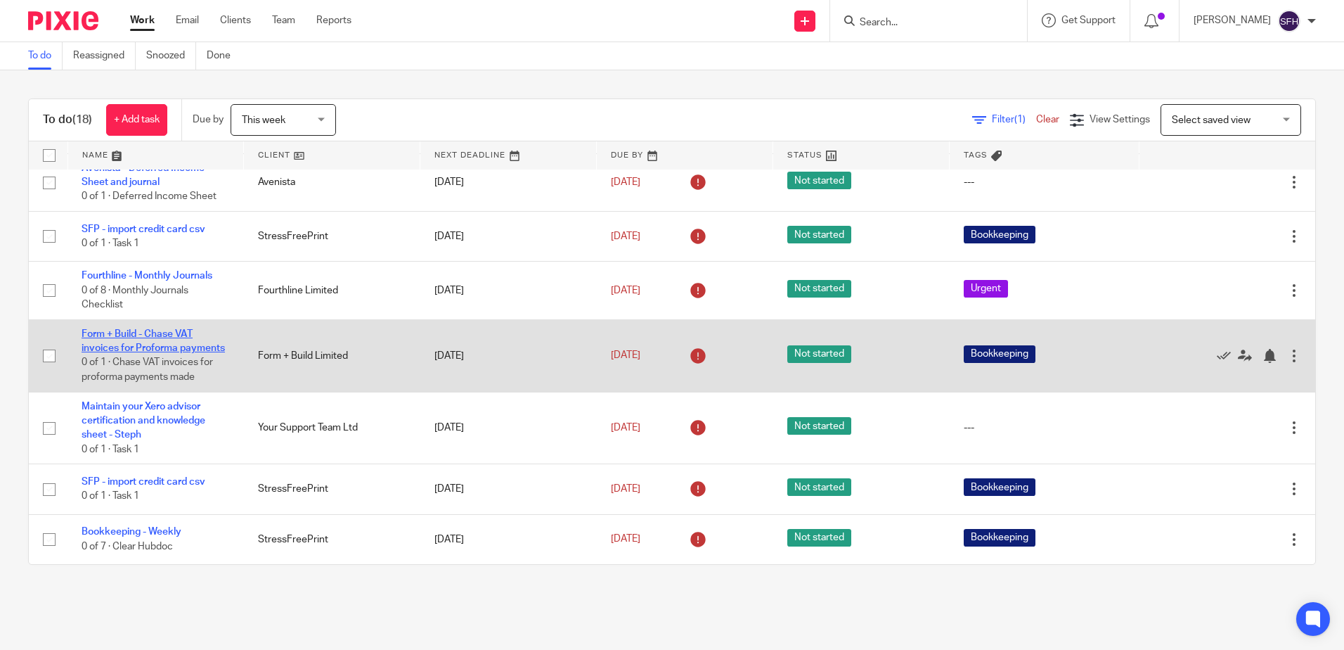
click at [105, 329] on link "Form + Build - Chase VAT invoices for Proforma payments" at bounding box center [153, 341] width 143 height 24
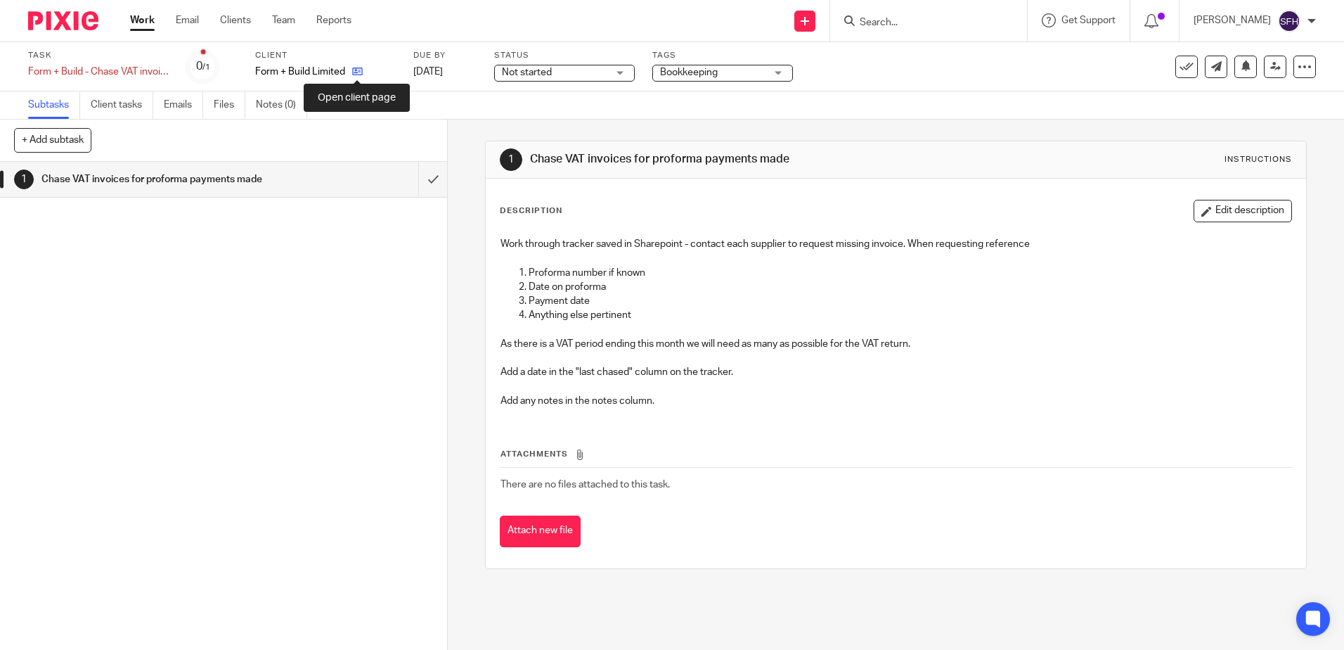
click at [356, 74] on icon at bounding box center [357, 71] width 11 height 11
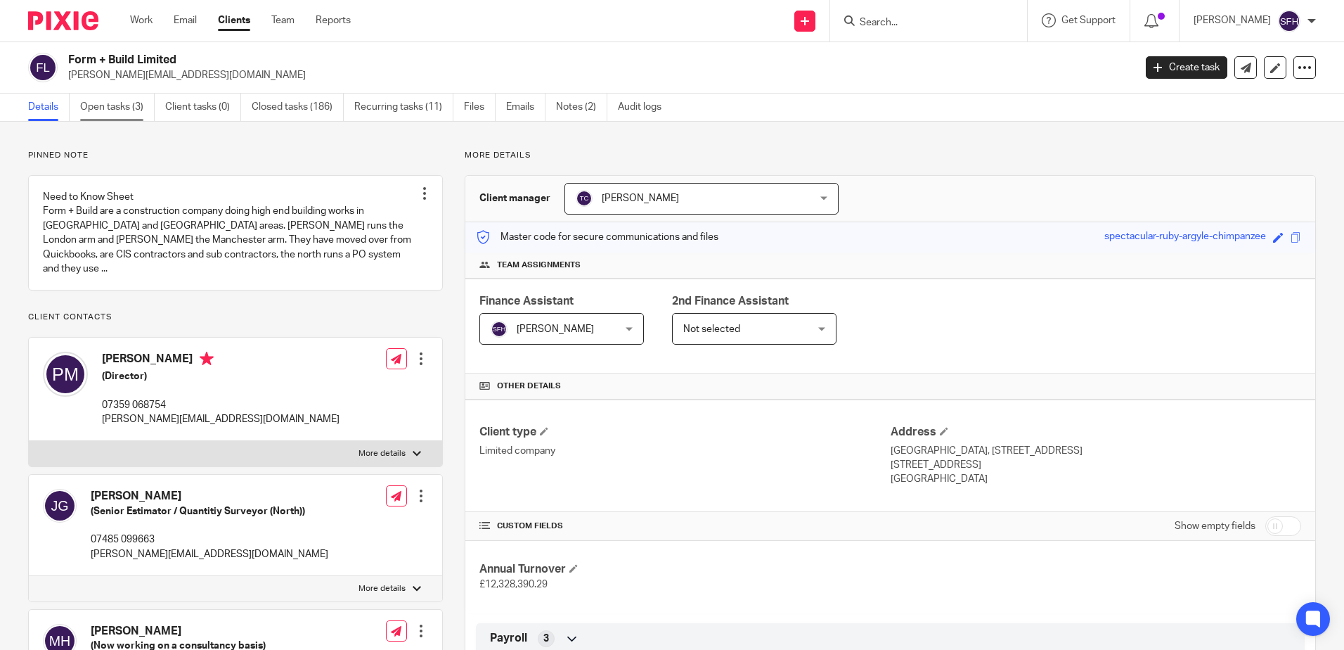
click at [132, 103] on link "Open tasks (3)" at bounding box center [117, 107] width 75 height 27
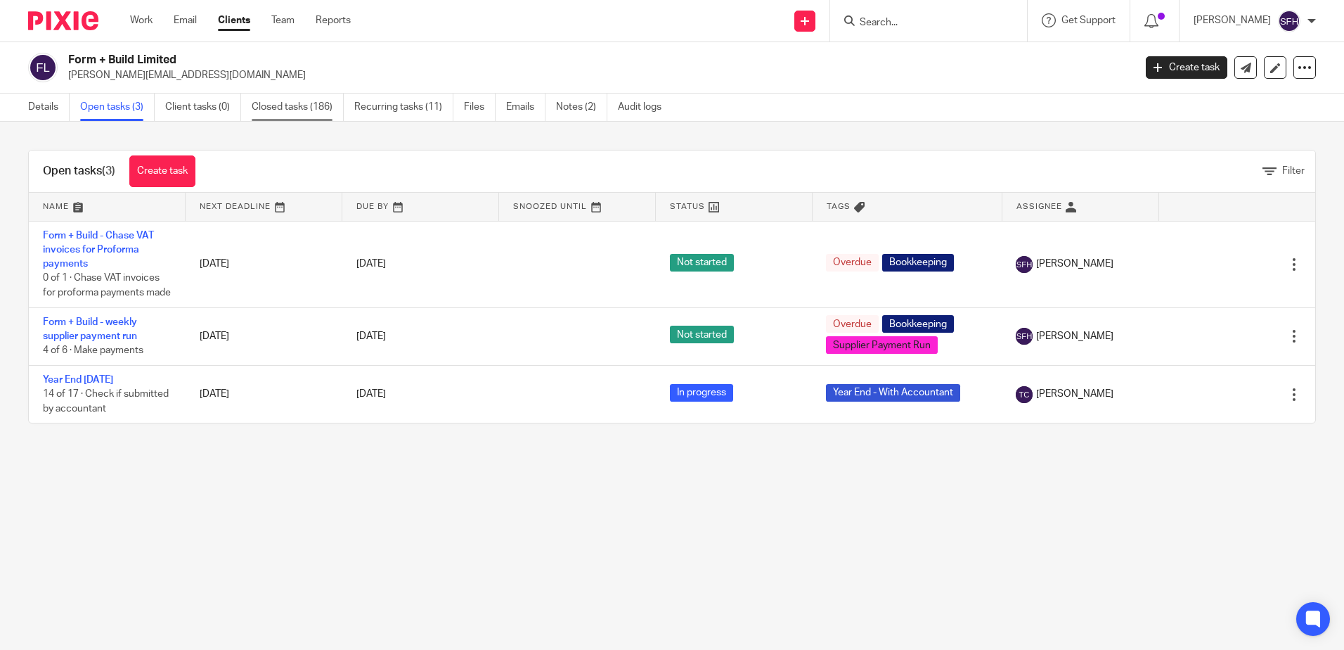
click at [292, 108] on link "Closed tasks (186)" at bounding box center [298, 107] width 92 height 27
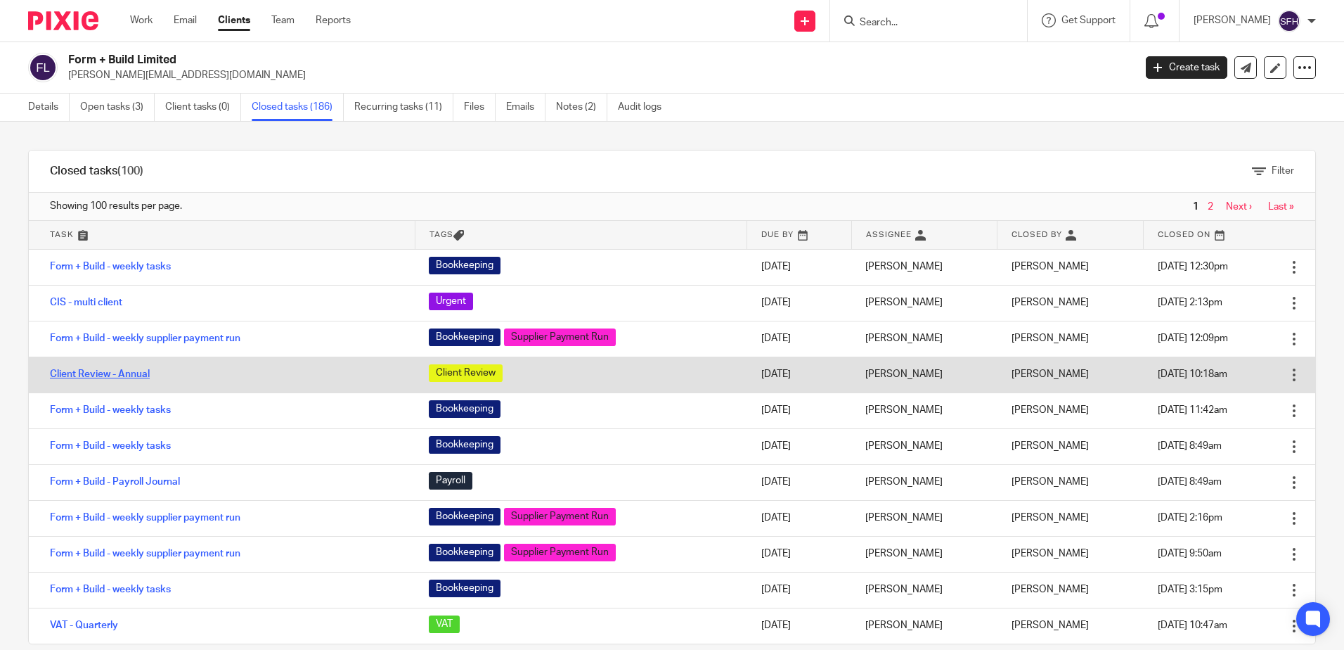
click at [101, 375] on link "Client Review - Annual" at bounding box center [100, 374] width 100 height 10
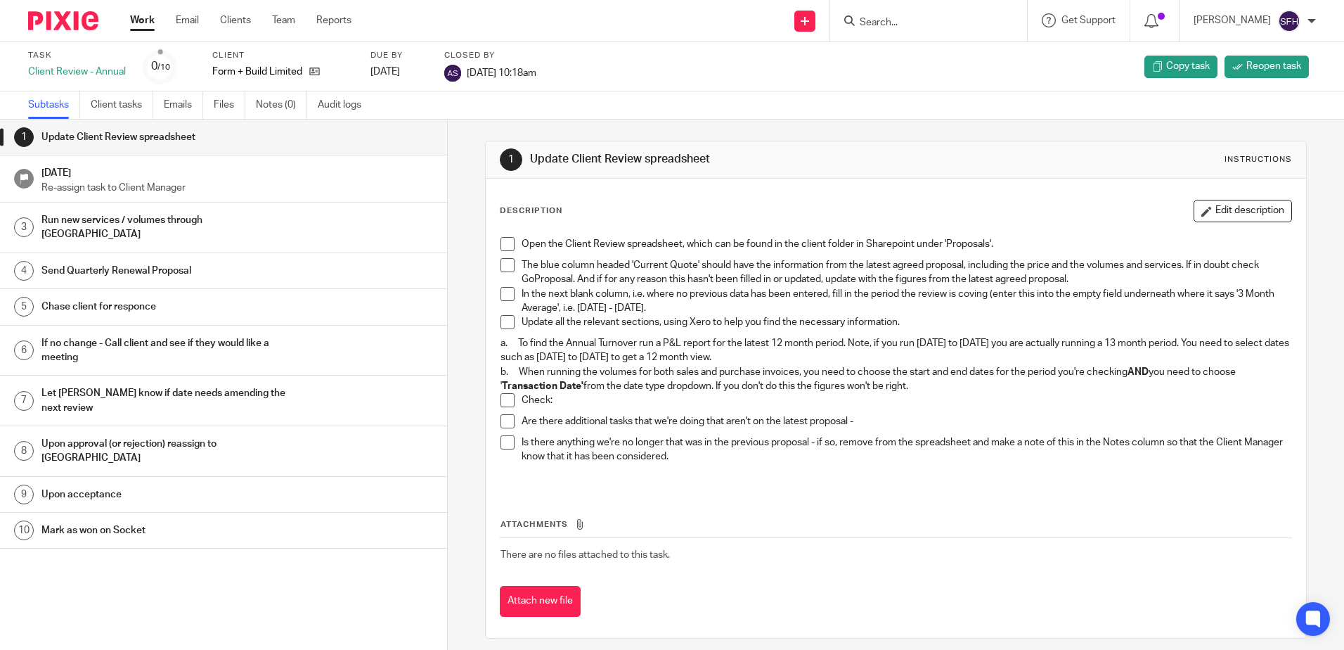
click at [1128, 222] on div "Description Edit description Open the Client Review spreadsheet, which can be f…" at bounding box center [896, 345] width 792 height 290
click at [141, 22] on link "Work" at bounding box center [142, 20] width 25 height 14
